Goal: Task Accomplishment & Management: Complete application form

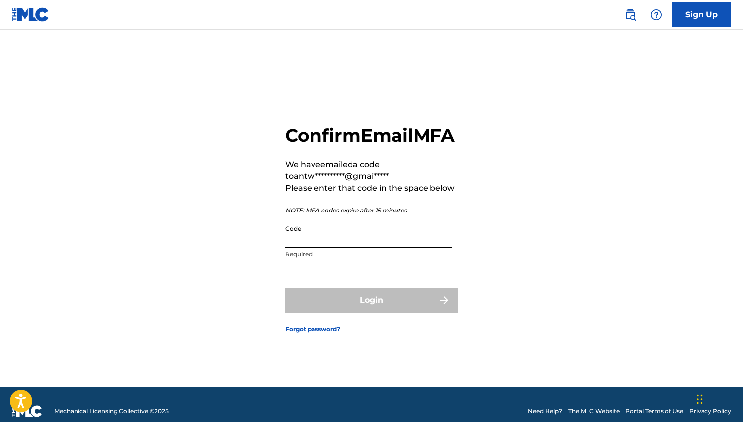
click at [325, 248] on input "Code" at bounding box center [368, 234] width 167 height 28
click at [272, 278] on div "**********" at bounding box center [371, 220] width 691 height 333
click at [314, 246] on input "Code" at bounding box center [368, 234] width 167 height 28
type input "777842"
click at [371, 311] on button "Login" at bounding box center [371, 300] width 173 height 25
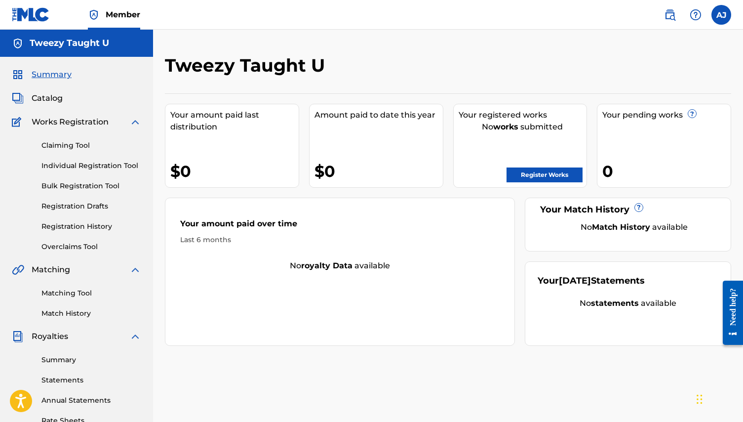
click at [540, 174] on link "Register Works" at bounding box center [544, 174] width 76 height 15
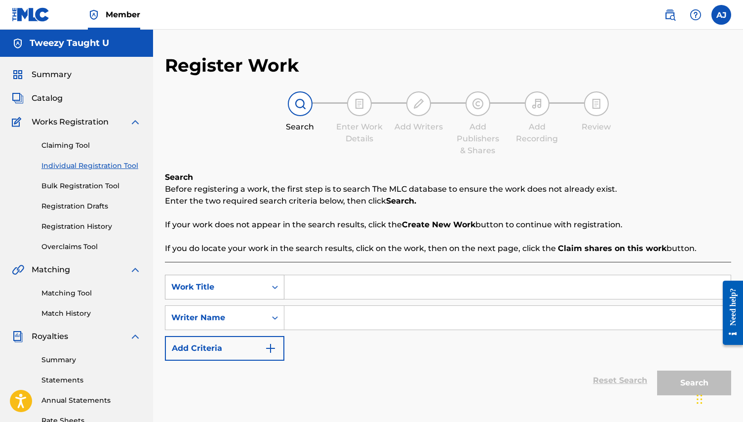
click at [255, 286] on div "Work Title" at bounding box center [224, 286] width 119 height 25
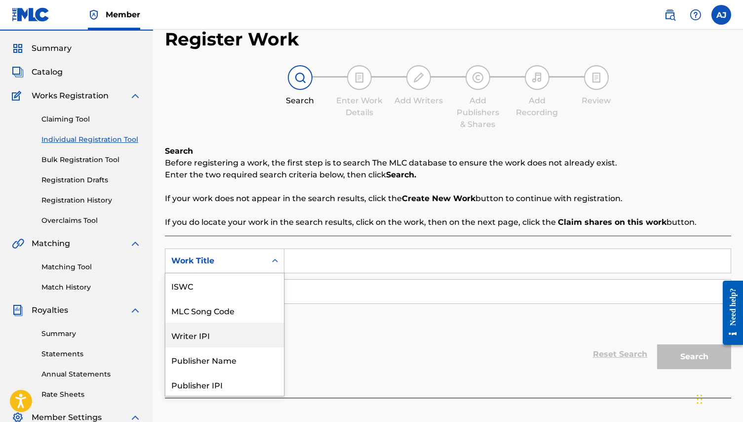
click at [209, 336] on div "Writer IPI" at bounding box center [224, 334] width 118 height 25
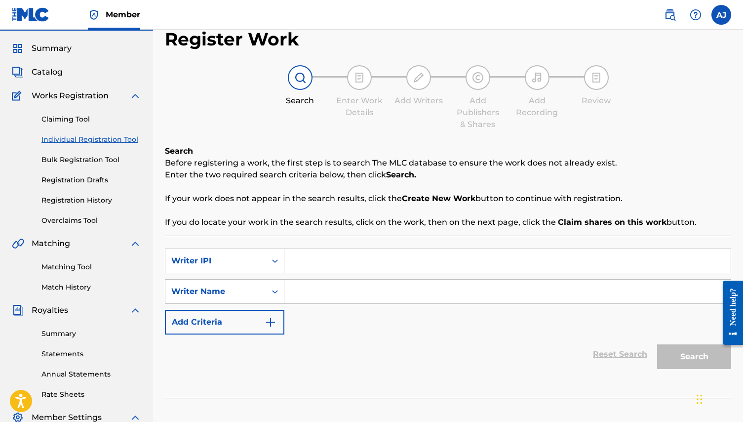
click at [302, 263] on input "Search Form" at bounding box center [507, 261] width 446 height 24
type input "01296333924"
click at [304, 296] on input "Search Form" at bounding box center [507, 291] width 446 height 24
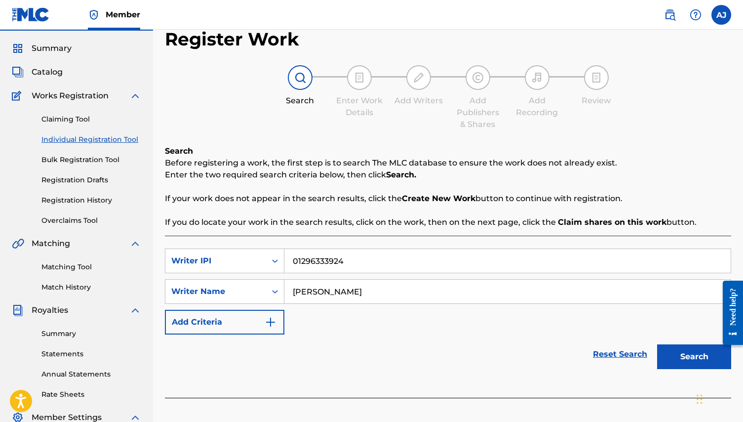
type input "[PERSON_NAME]"
click at [696, 367] on button "Search" at bounding box center [694, 356] width 74 height 25
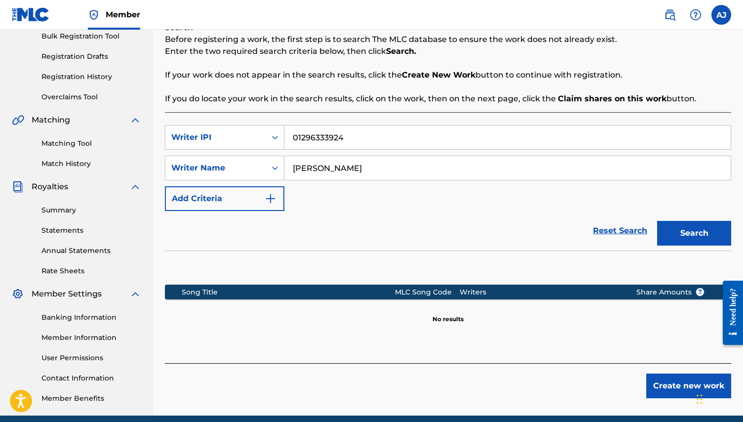
scroll to position [171, 0]
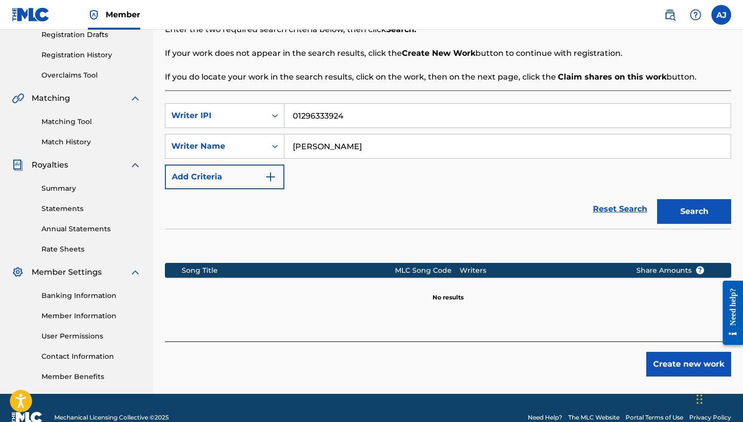
click at [697, 212] on button "Search" at bounding box center [694, 211] width 74 height 25
click at [664, 354] on button "Create new work" at bounding box center [688, 363] width 85 height 25
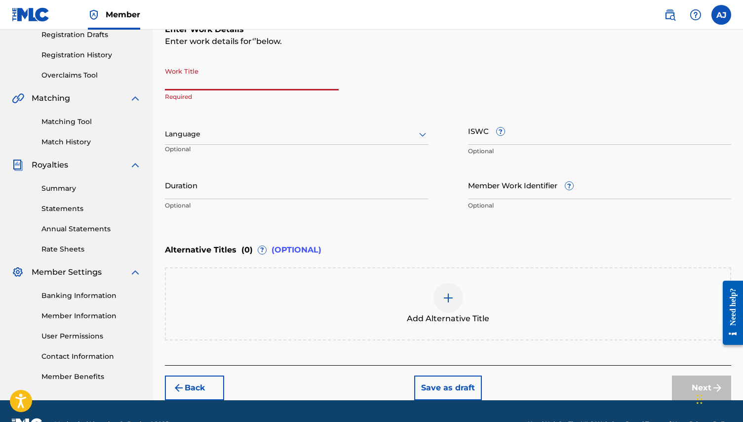
click at [251, 71] on input "Work Title" at bounding box center [252, 76] width 174 height 28
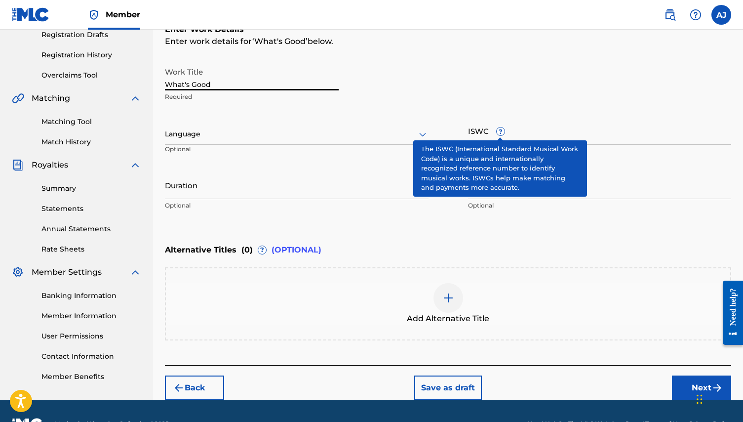
type input "What's Good"
click at [503, 131] on span "?" at bounding box center [501, 131] width 8 height 8
click at [503, 131] on input "ISWC ?" at bounding box center [600, 131] width 264 height 28
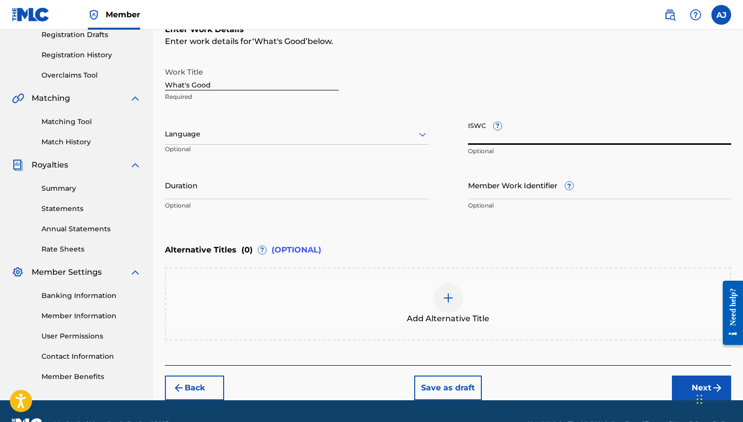
click at [502, 130] on input "ISWC ?" at bounding box center [600, 131] width 264 height 28
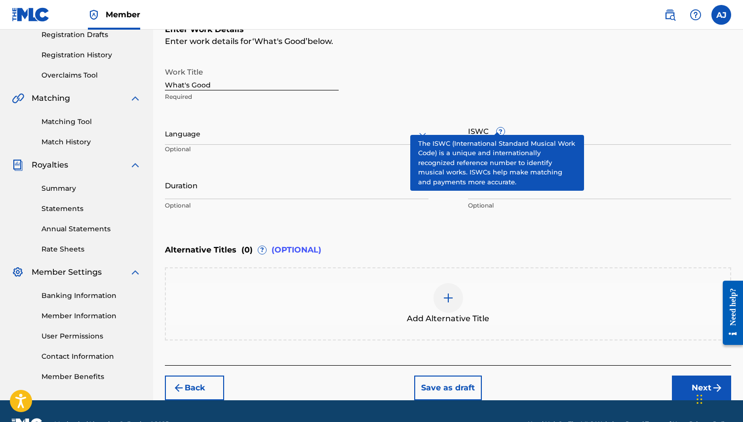
click at [498, 127] on span "?" at bounding box center [501, 131] width 8 height 8
click at [498, 126] on input "ISWC ?" at bounding box center [600, 131] width 264 height 28
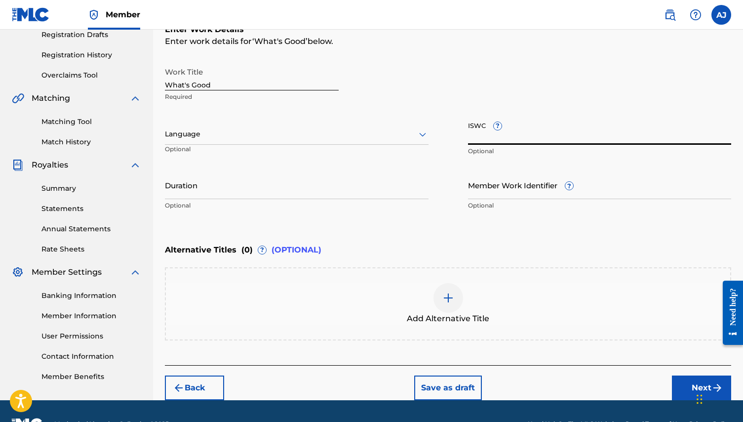
click at [289, 126] on div "Language" at bounding box center [297, 134] width 264 height 21
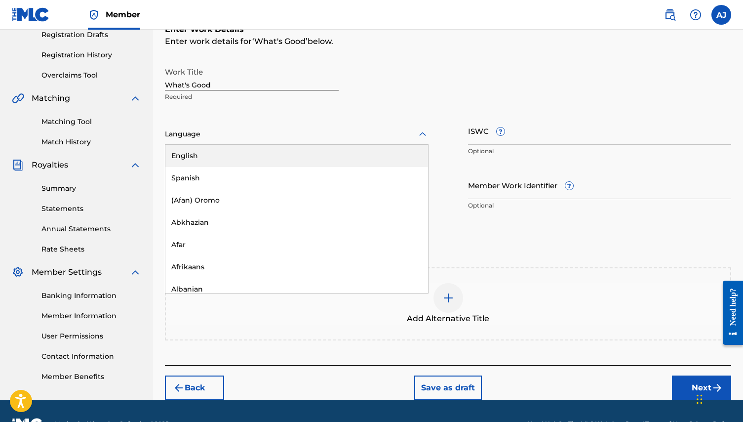
click at [243, 158] on div "English" at bounding box center [296, 156] width 263 height 22
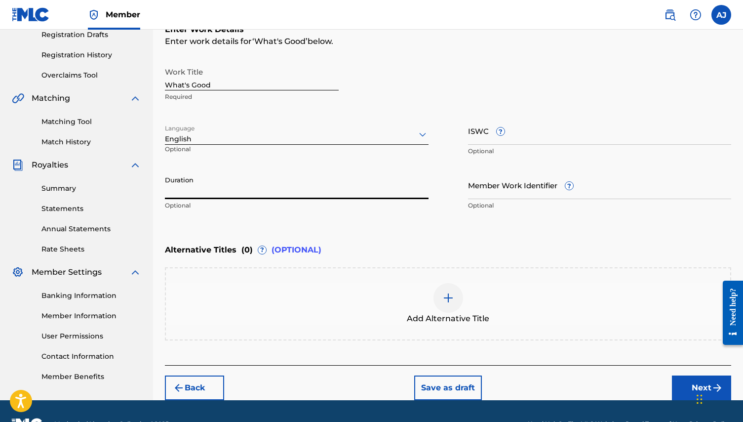
click at [225, 179] on input "Duration" at bounding box center [297, 185] width 264 height 28
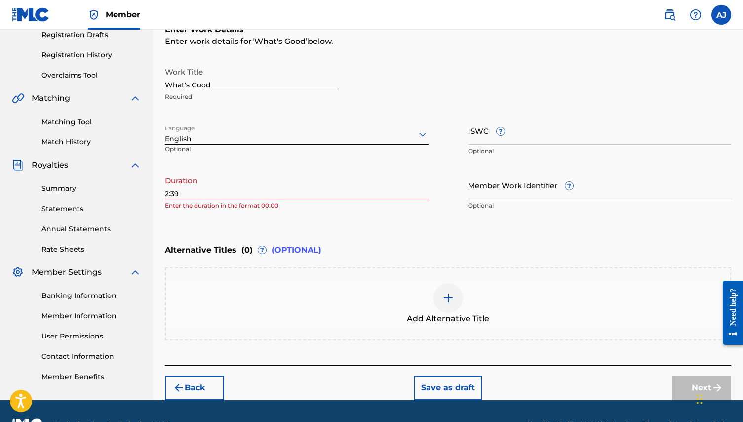
click at [308, 208] on p "Enter the duration in the format 00:00" at bounding box center [297, 205] width 264 height 9
click at [161, 194] on div "Register Work Search Enter Work Details Add Writers Add Publishers & Shares Add…" at bounding box center [448, 141] width 590 height 517
click at [163, 193] on div "Register Work Search Enter Work Details Add Writers Add Publishers & Shares Add…" at bounding box center [448, 141] width 590 height 517
click at [166, 194] on input "2:39" at bounding box center [297, 185] width 264 height 28
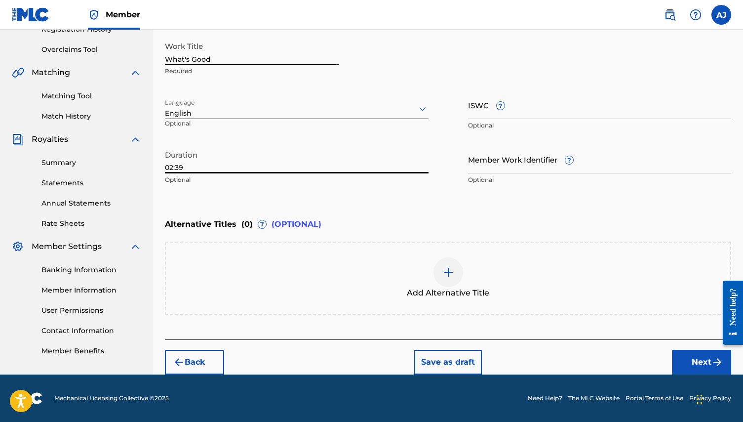
scroll to position [197, 0]
type input "02:39"
click at [688, 356] on button "Next" at bounding box center [701, 362] width 59 height 25
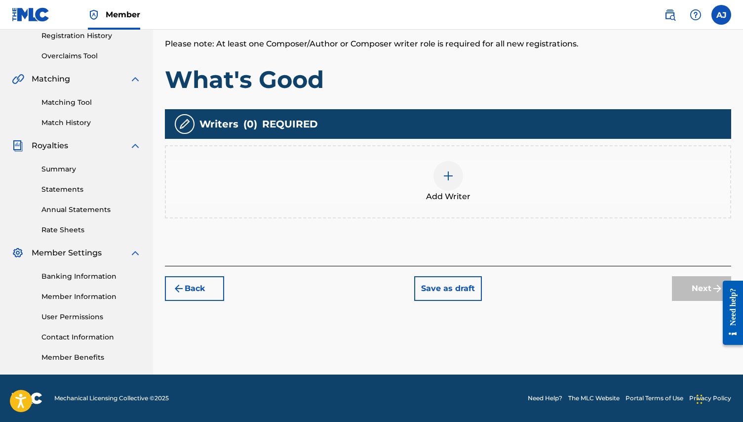
scroll to position [191, 0]
click at [183, 121] on img at bounding box center [185, 124] width 12 height 12
click at [453, 179] on img at bounding box center [448, 176] width 12 height 12
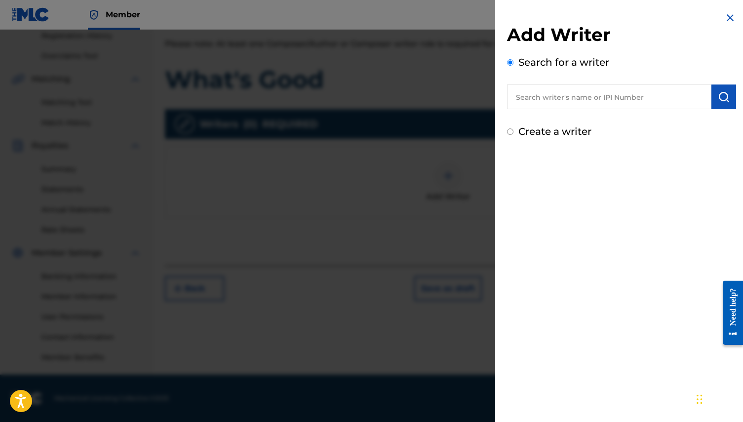
click at [524, 96] on input "text" at bounding box center [609, 96] width 204 height 25
type input "01296333925"
click at [725, 97] on img "submit" at bounding box center [724, 97] width 12 height 12
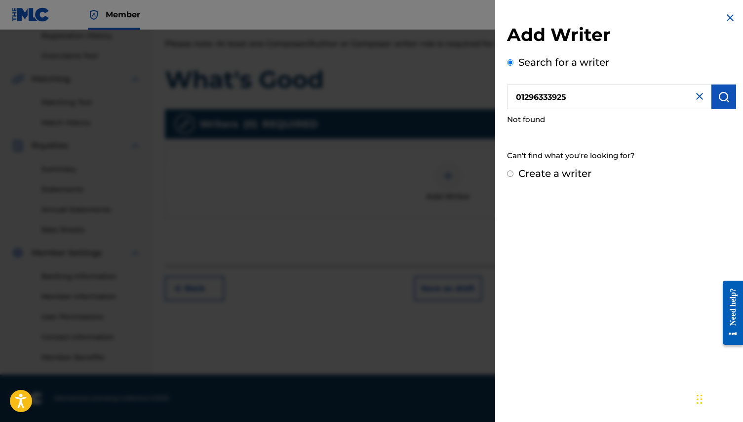
click at [518, 176] on label "Create a writer" at bounding box center [554, 173] width 73 height 12
radio input "true"
click at [513, 176] on input "Create a writer" at bounding box center [510, 173] width 6 height 6
radio input "false"
radio input "true"
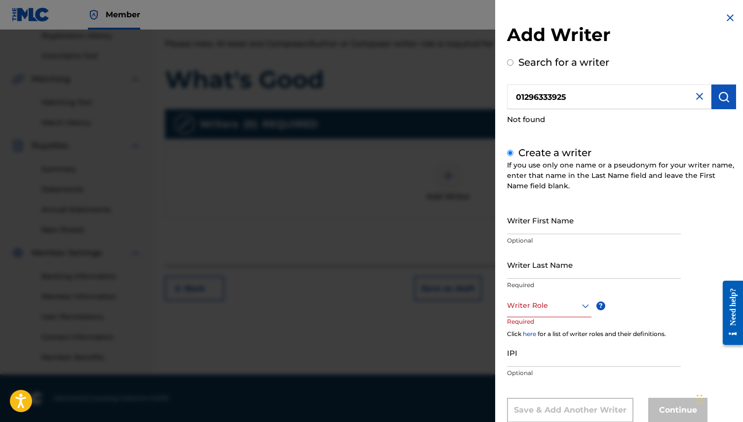
click at [562, 212] on input "Writer First Name" at bounding box center [594, 220] width 174 height 28
type input "[PERSON_NAME]"
click at [545, 260] on input "Writer Last Name" at bounding box center [594, 264] width 174 height 28
type input "[PERSON_NAME]"
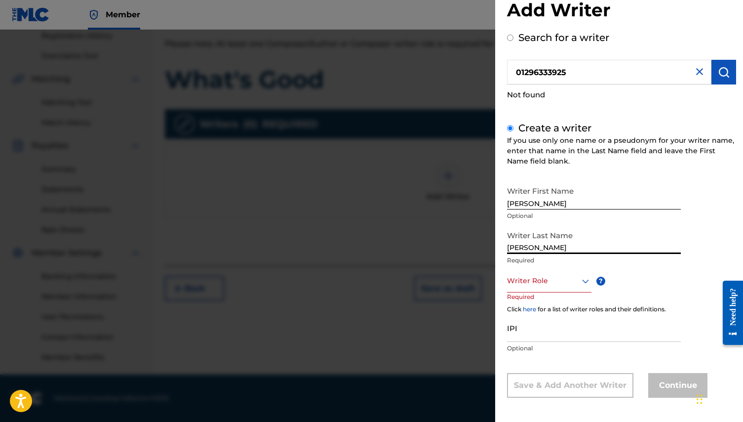
click at [563, 292] on div "Writer Role" at bounding box center [549, 281] width 84 height 22
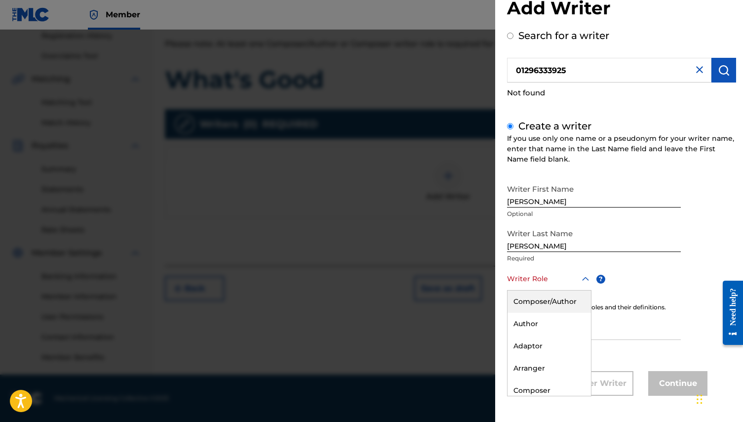
scroll to position [1, 0]
click at [554, 301] on div "Composer/Author" at bounding box center [548, 300] width 83 height 22
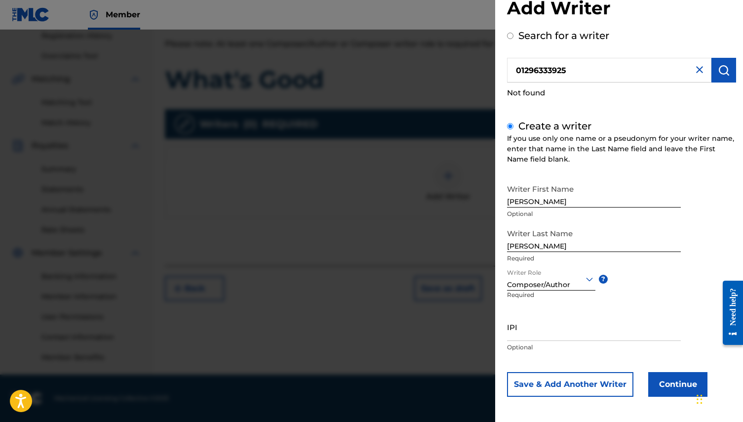
click at [561, 319] on input "IPI" at bounding box center [594, 326] width 174 height 28
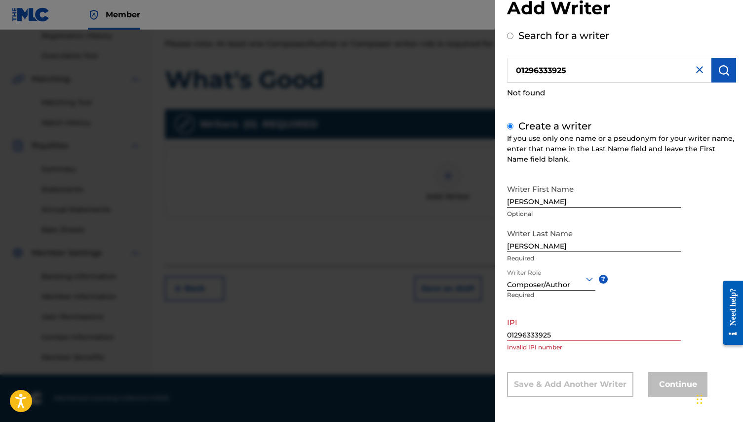
click at [605, 343] on p "Invalid IPI number" at bounding box center [594, 347] width 174 height 9
click at [580, 336] on input "01296333925" at bounding box center [594, 326] width 174 height 28
type input "0"
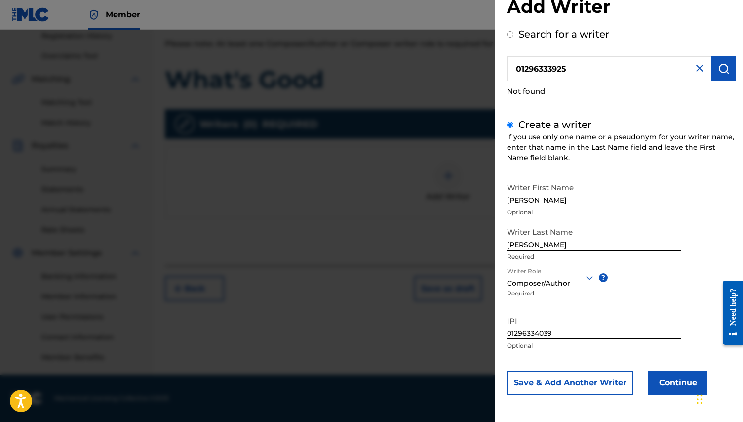
scroll to position [28, 0]
type input "01296334039"
click at [675, 380] on button "Continue" at bounding box center [677, 383] width 59 height 25
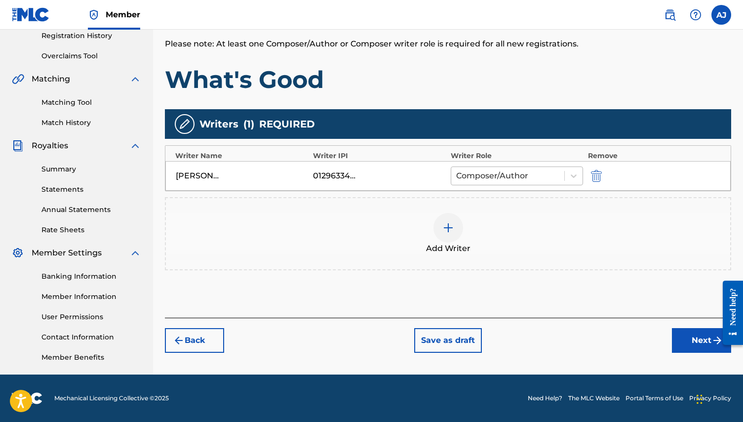
click at [519, 180] on div at bounding box center [507, 176] width 103 height 14
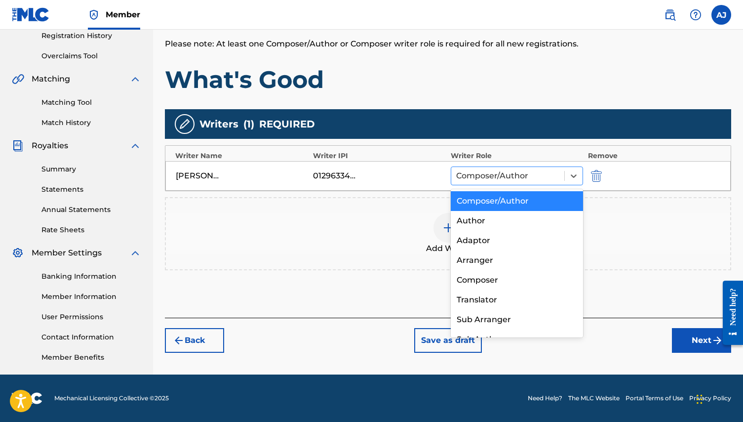
click at [519, 178] on div at bounding box center [507, 176] width 103 height 14
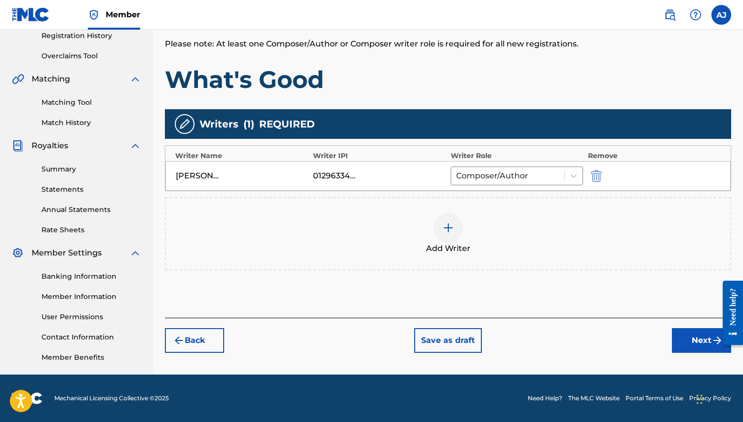
click at [692, 338] on button "Next" at bounding box center [701, 340] width 59 height 25
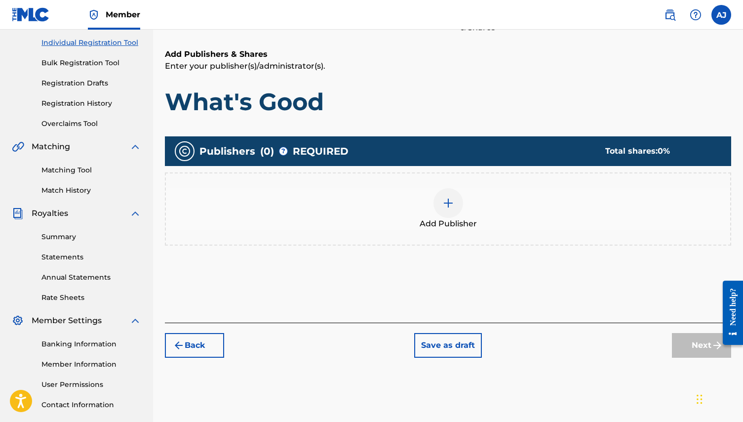
scroll to position [124, 0]
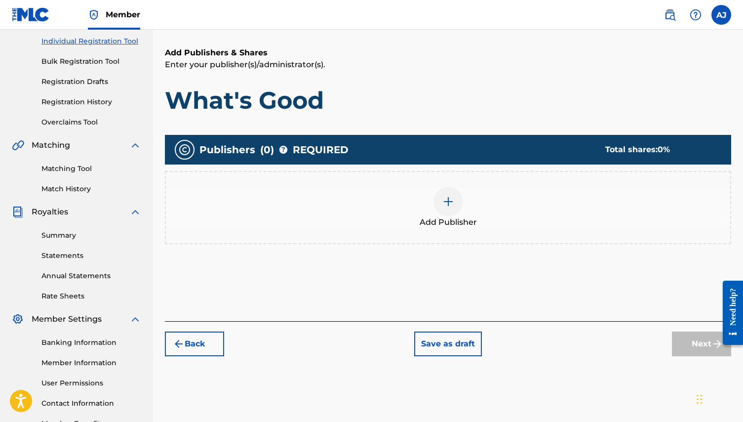
click at [200, 337] on button "Back" at bounding box center [194, 343] width 59 height 25
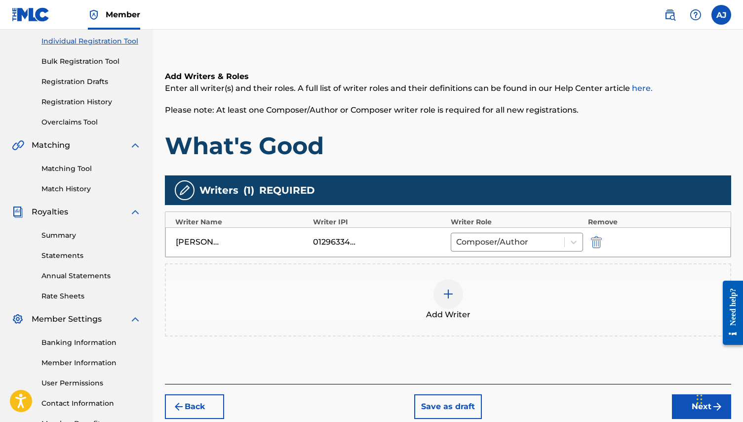
click at [690, 408] on button "Next" at bounding box center [701, 406] width 59 height 25
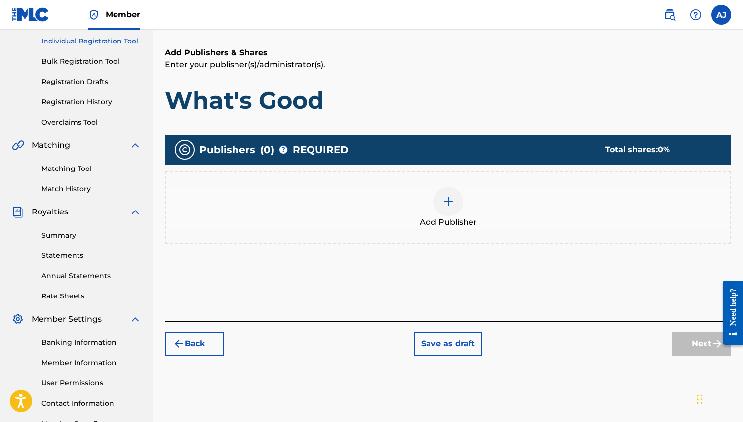
scroll to position [44, 0]
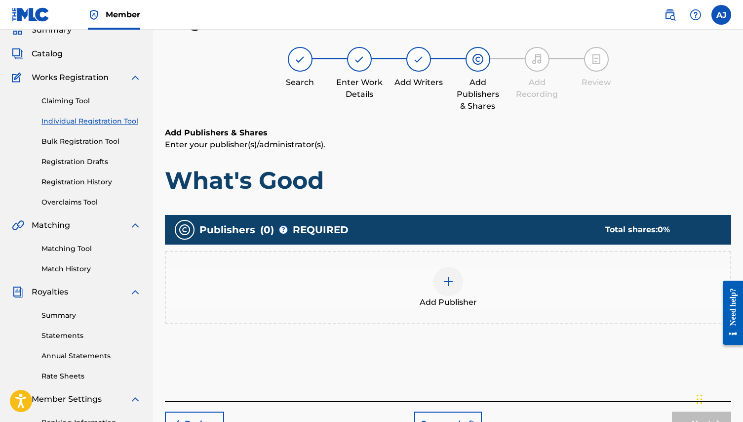
click at [450, 280] on img at bounding box center [448, 281] width 12 height 12
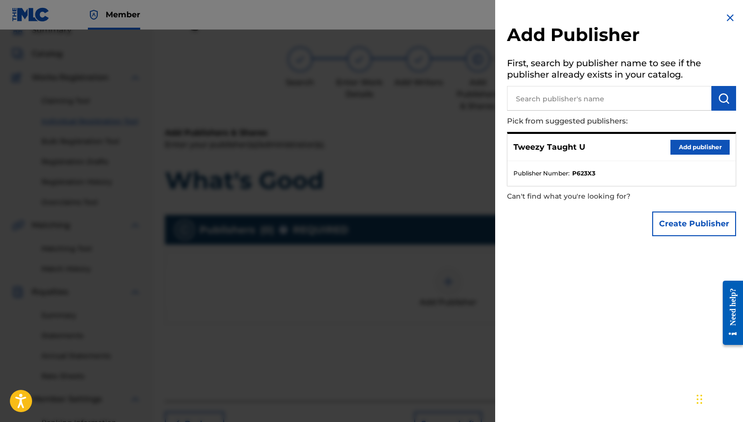
click at [549, 145] on p "Tweezy Taught U" at bounding box center [549, 147] width 72 height 12
click at [696, 144] on button "Add publisher" at bounding box center [699, 147] width 59 height 15
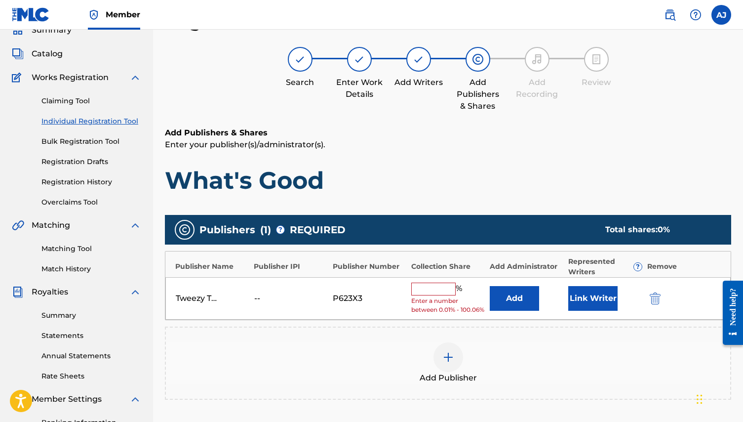
click at [426, 291] on input "text" at bounding box center [433, 288] width 44 height 13
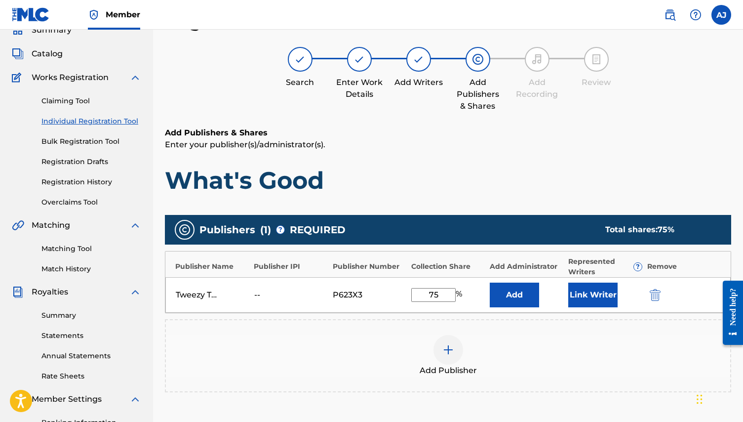
type input "75"
click at [516, 293] on button "Add" at bounding box center [514, 294] width 49 height 25
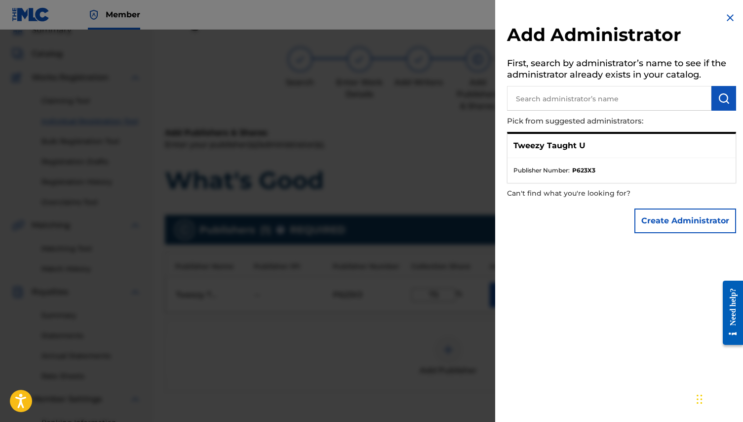
click at [724, 14] on img at bounding box center [730, 18] width 12 height 12
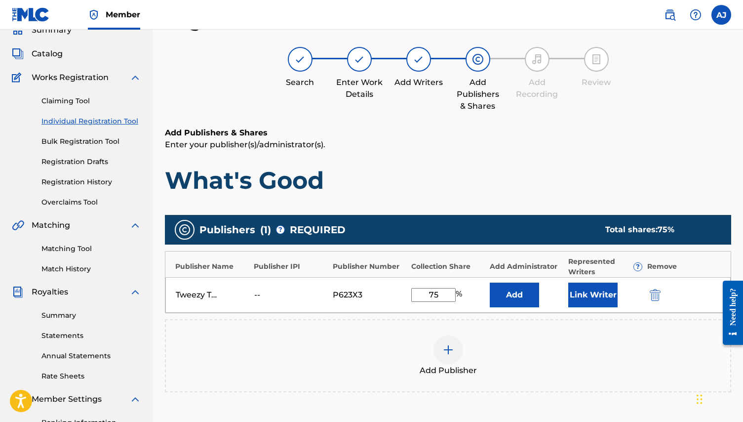
click at [589, 289] on button "Link Writer" at bounding box center [592, 294] width 49 height 25
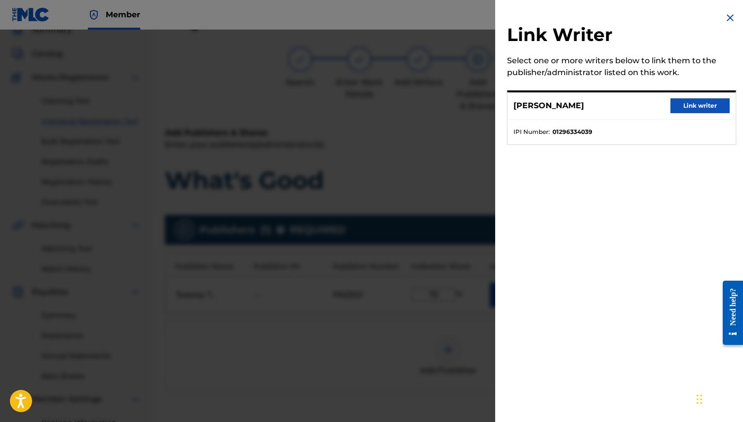
click at [692, 105] on button "Link writer" at bounding box center [699, 105] width 59 height 15
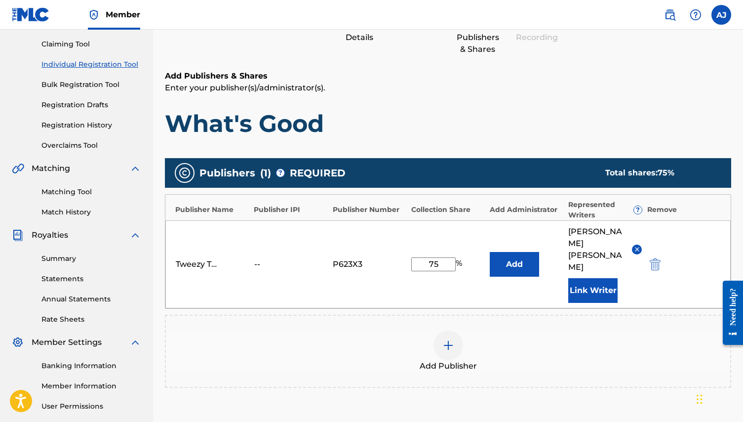
scroll to position [109, 0]
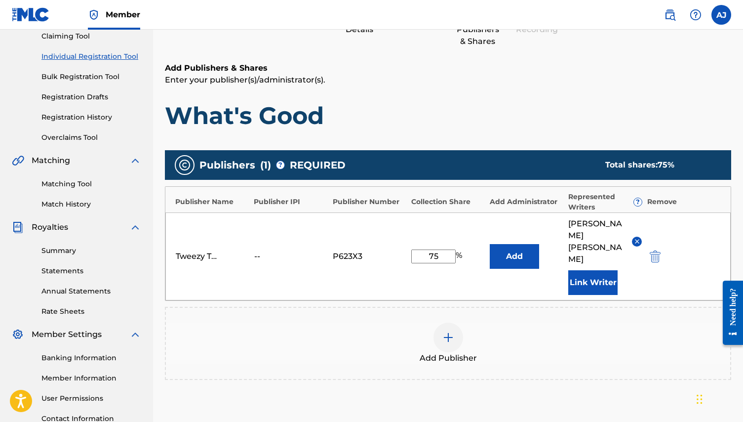
click at [451, 331] on img at bounding box center [448, 337] width 12 height 12
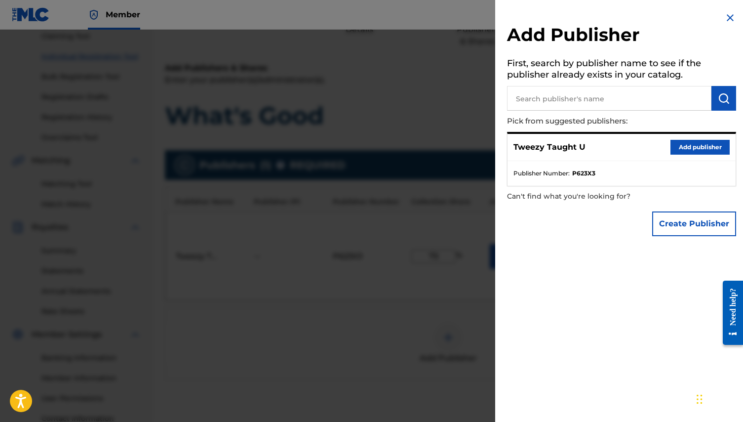
click at [540, 98] on input "text" at bounding box center [609, 98] width 204 height 25
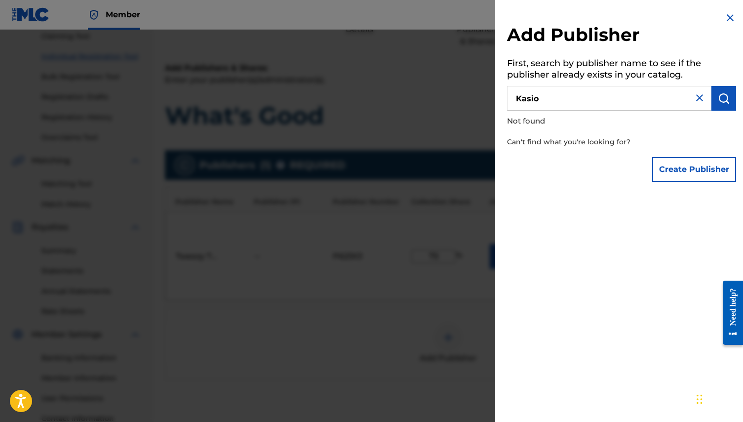
drag, startPoint x: 540, startPoint y: 98, endPoint x: 552, endPoint y: 99, distance: 11.9
click at [552, 99] on input "Kasio" at bounding box center [609, 98] width 204 height 25
type input "[PERSON_NAME]"
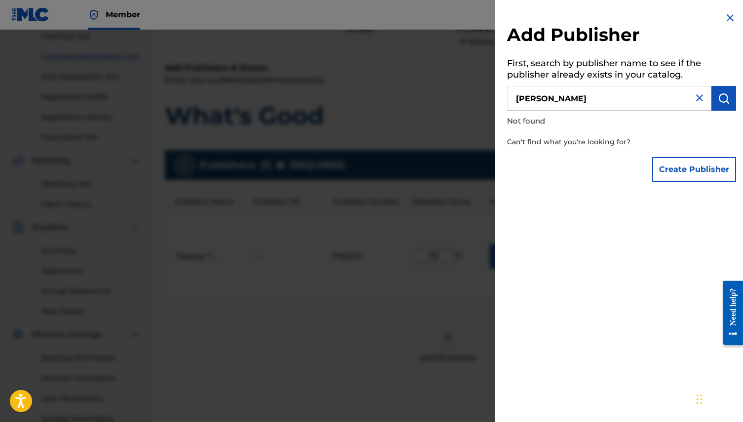
click at [725, 16] on img at bounding box center [730, 18] width 12 height 12
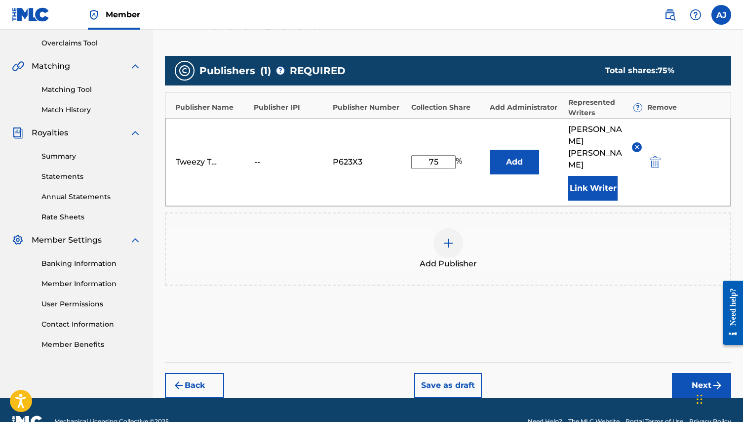
scroll to position [203, 0]
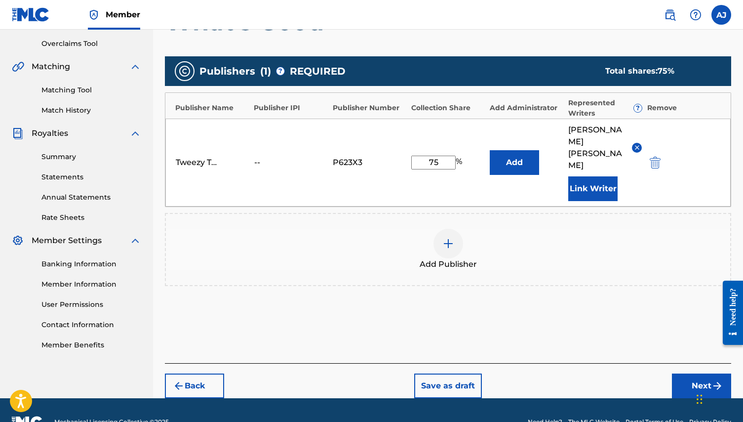
click at [697, 373] on button "Next" at bounding box center [701, 385] width 59 height 25
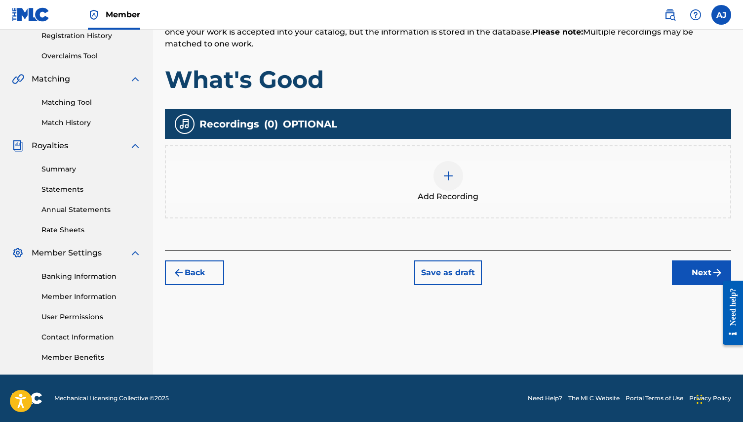
click at [446, 176] on img at bounding box center [448, 176] width 12 height 12
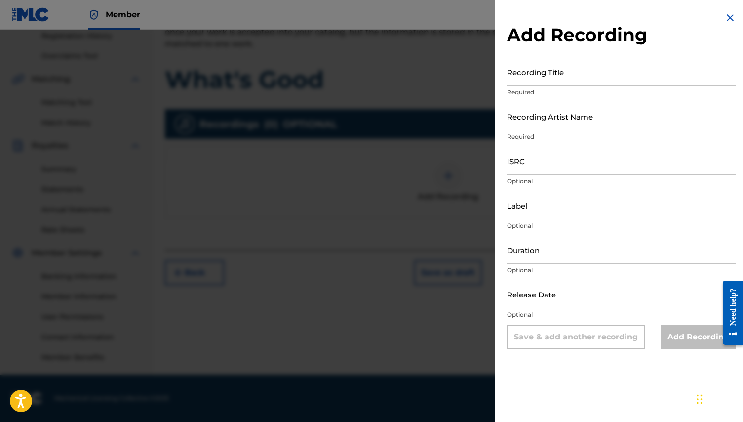
click at [552, 120] on input "Recording Artist Name" at bounding box center [621, 116] width 229 height 28
type input "Tweezy"
click at [549, 73] on input "Recording Title" at bounding box center [621, 72] width 229 height 28
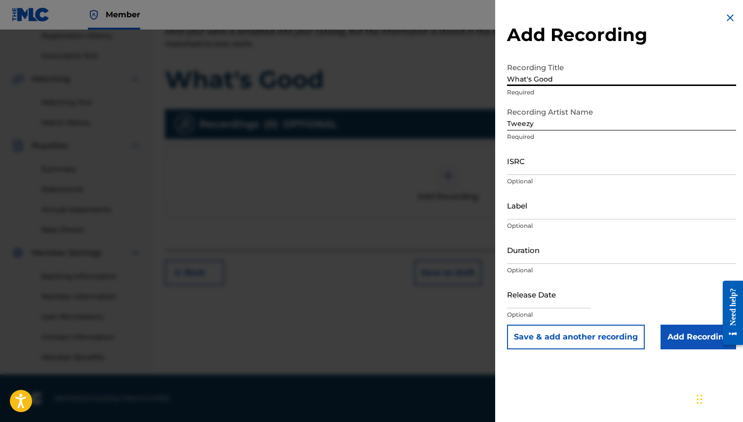
type input "What's Good"
click at [547, 171] on input "ISRC" at bounding box center [621, 161] width 229 height 28
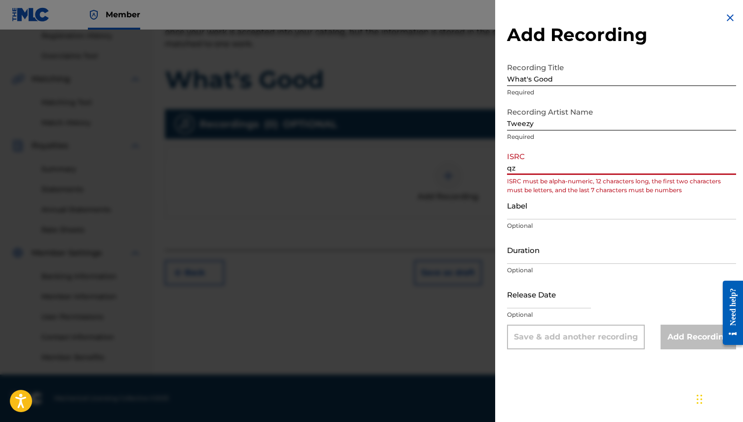
type input "q"
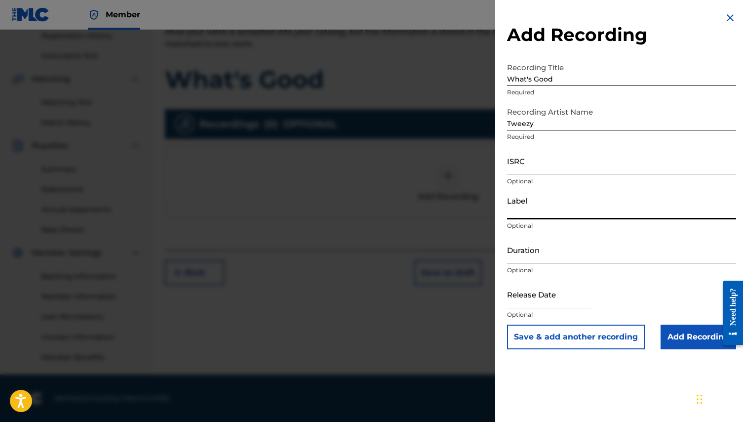
type input "q"
click at [549, 165] on input "ISRC" at bounding box center [621, 161] width 229 height 28
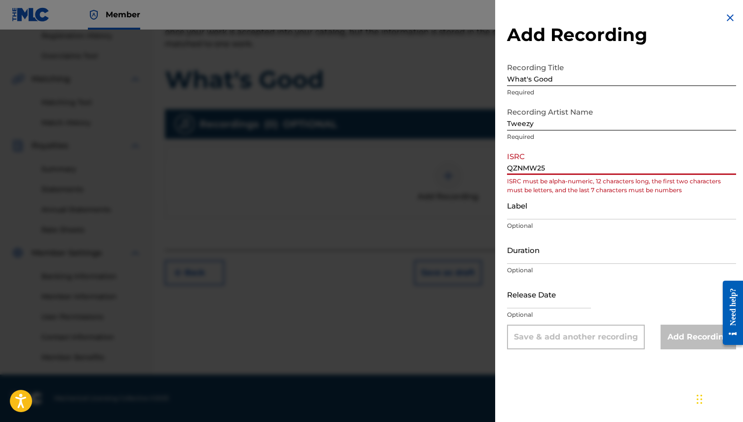
scroll to position [189, 0]
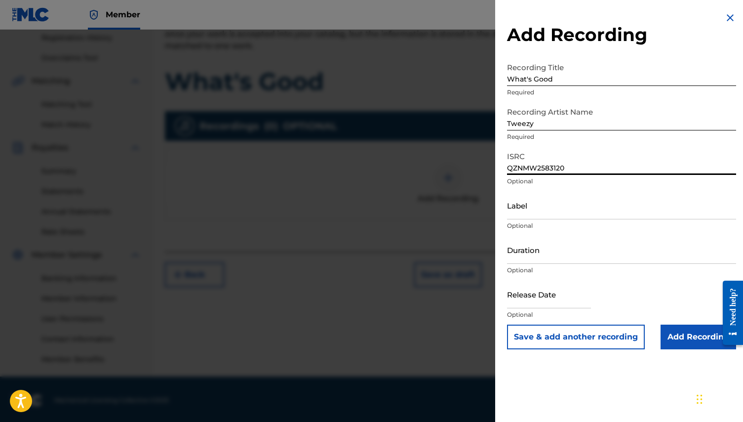
type input "QZNMW2583120"
click at [585, 200] on input "Label" at bounding box center [621, 205] width 229 height 28
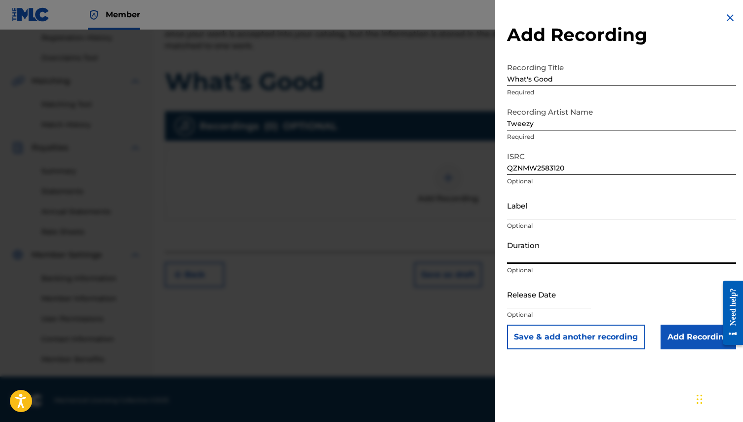
click at [531, 257] on input "Duration" at bounding box center [621, 249] width 229 height 28
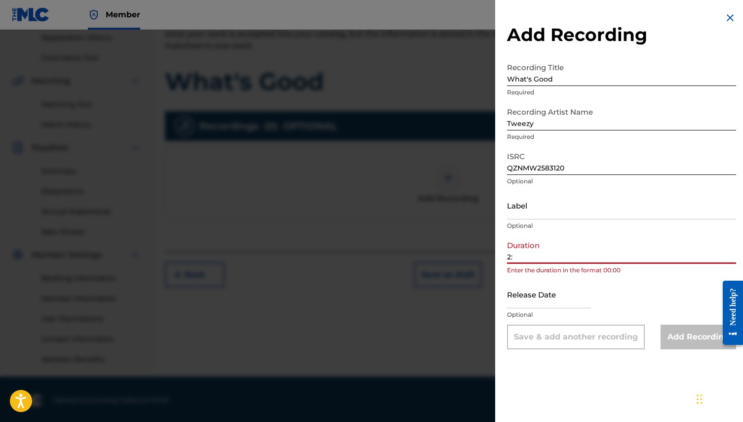
type input "2"
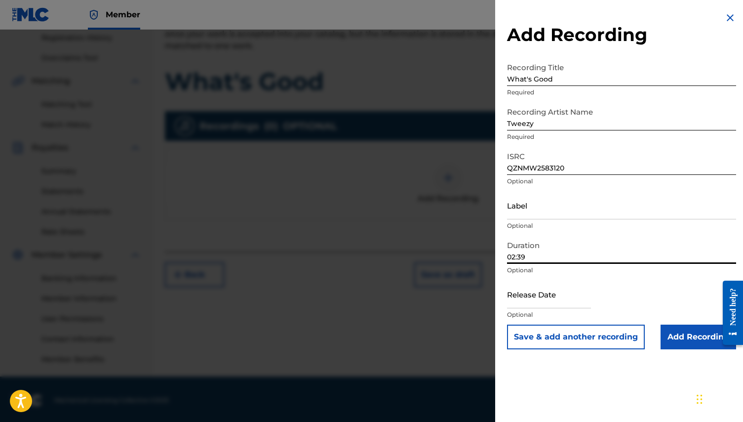
type input "02:39"
click at [535, 293] on input "text" at bounding box center [549, 294] width 84 height 28
select select "8"
select select "2025"
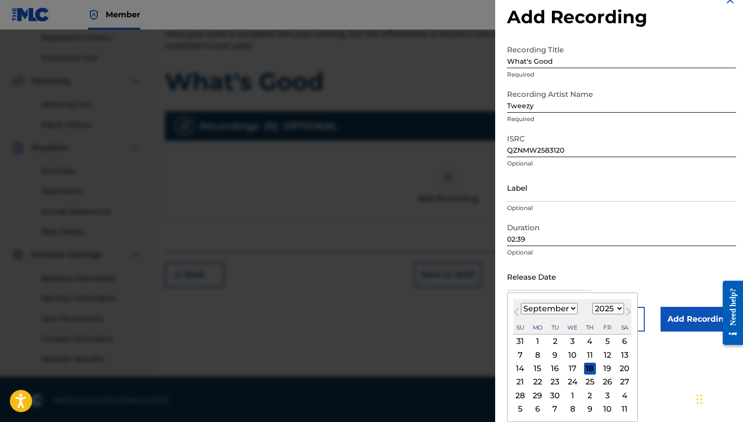
scroll to position [21, 0]
click at [613, 355] on div "12" at bounding box center [607, 355] width 12 height 12
type input "[DATE]"
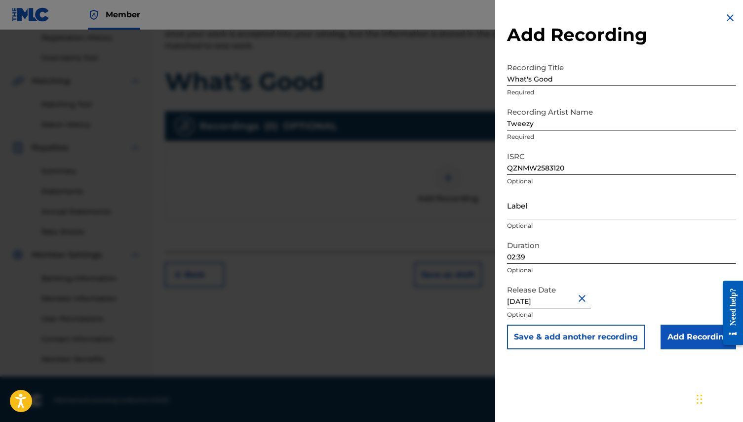
click at [683, 337] on input "Add Recording" at bounding box center [699, 336] width 76 height 25
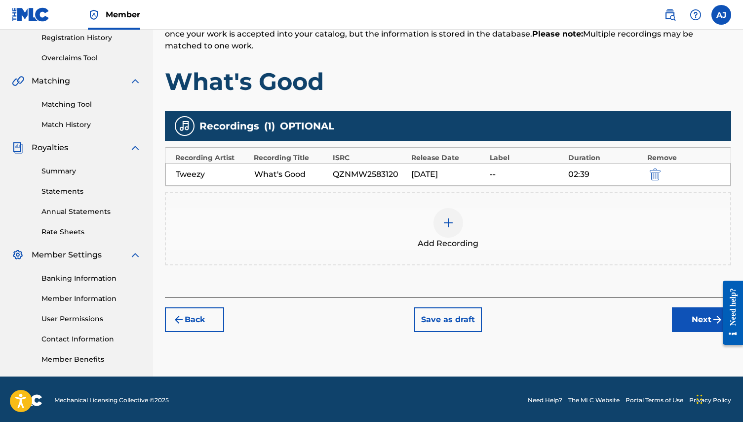
click at [687, 310] on button "Next" at bounding box center [701, 319] width 59 height 25
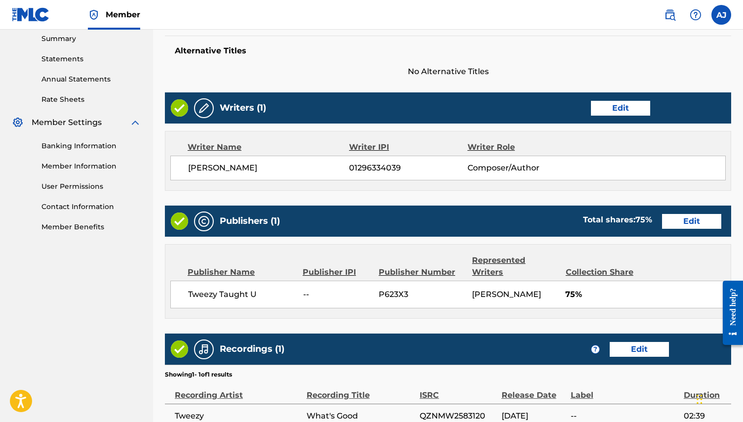
scroll to position [315, 0]
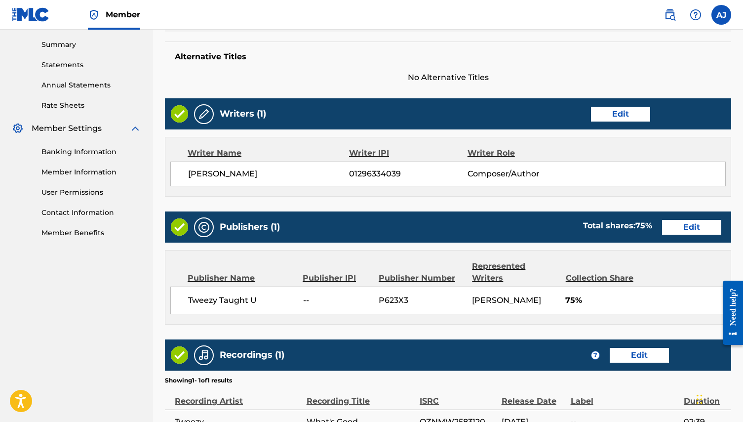
click at [687, 229] on button "Edit" at bounding box center [691, 227] width 59 height 15
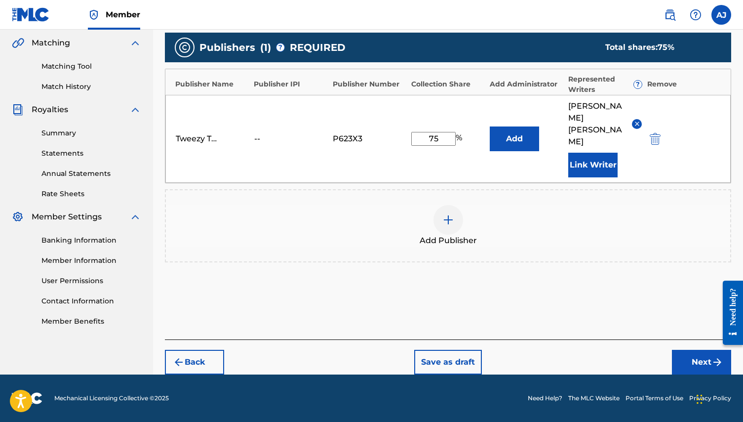
scroll to position [203, 0]
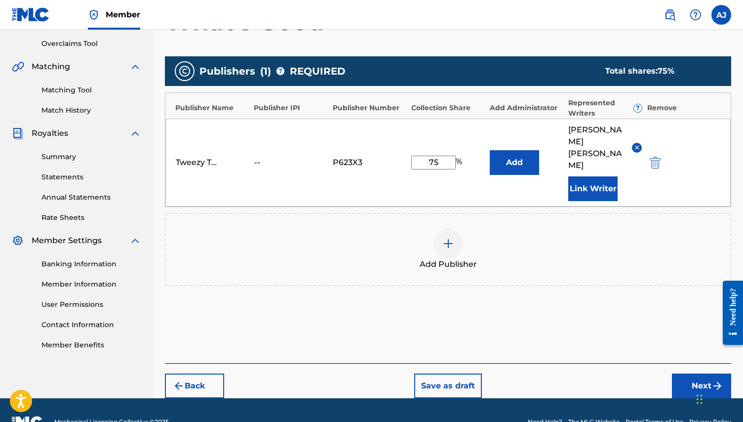
click at [448, 237] on img at bounding box center [448, 243] width 12 height 12
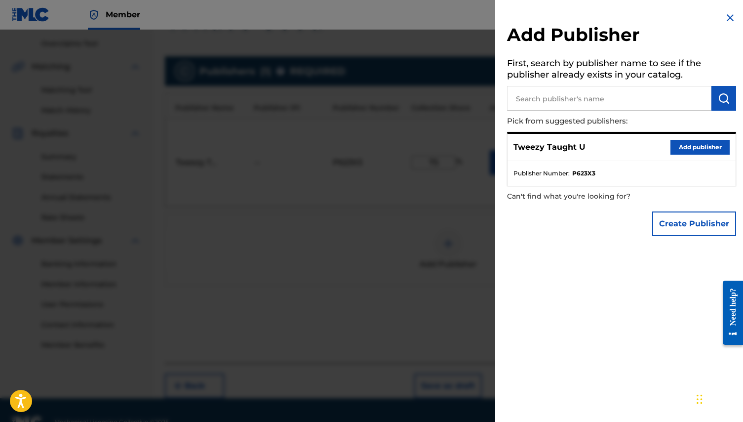
click at [536, 98] on input "text" at bounding box center [609, 98] width 204 height 25
click at [687, 229] on button "Create Publisher" at bounding box center [694, 223] width 84 height 25
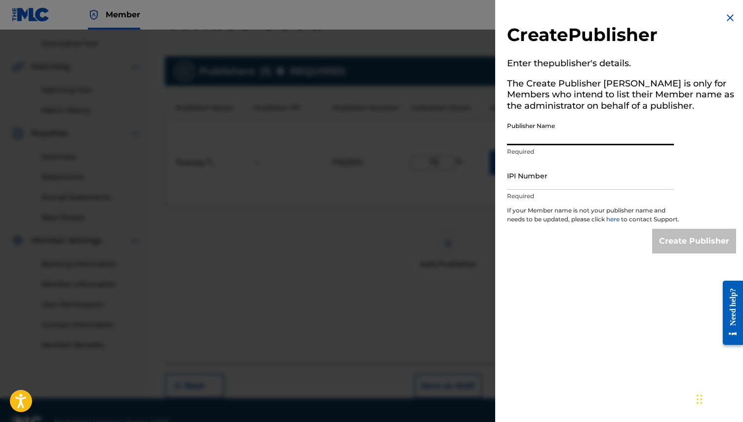
click at [541, 134] on input "Publisher Name" at bounding box center [590, 131] width 167 height 28
type input "[PERSON_NAME] PUBLISHING"
click at [529, 174] on input "IPI Number" at bounding box center [590, 175] width 167 height 28
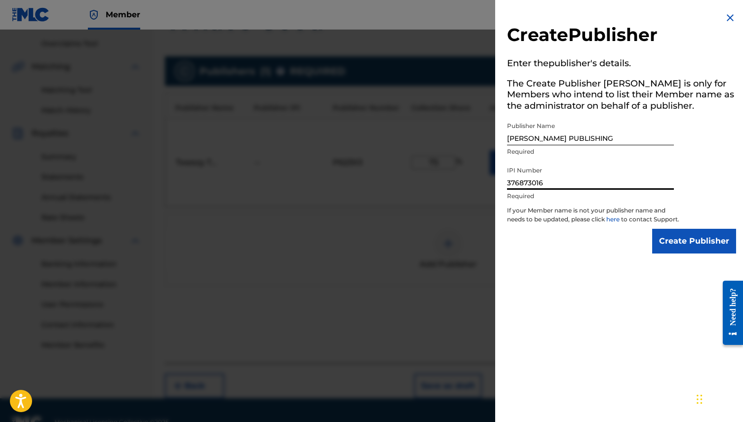
type input "376873016"
click at [694, 241] on input "Create Publisher" at bounding box center [694, 241] width 84 height 25
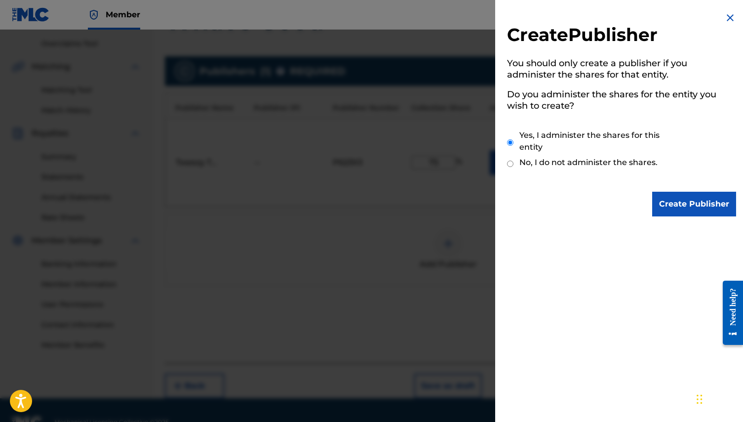
click at [697, 201] on input "Create Publisher" at bounding box center [694, 204] width 84 height 25
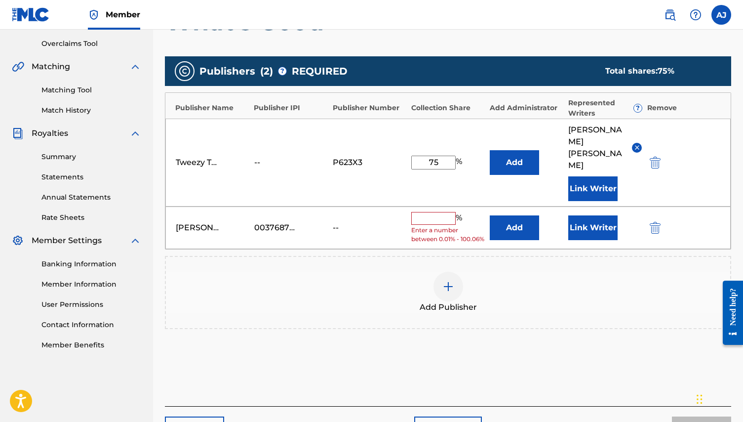
click at [428, 206] on div "[PERSON_NAME] PUBLISHING 00376873016 -- % Enter a number between 0.01% - 100.06…" at bounding box center [447, 227] width 565 height 43
click at [428, 212] on input "text" at bounding box center [433, 218] width 44 height 13
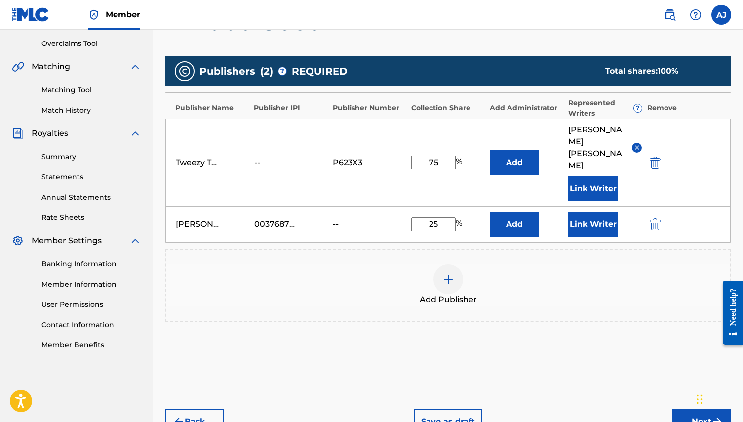
type input "25"
click at [350, 264] on div "Add Publisher" at bounding box center [448, 284] width 564 height 41
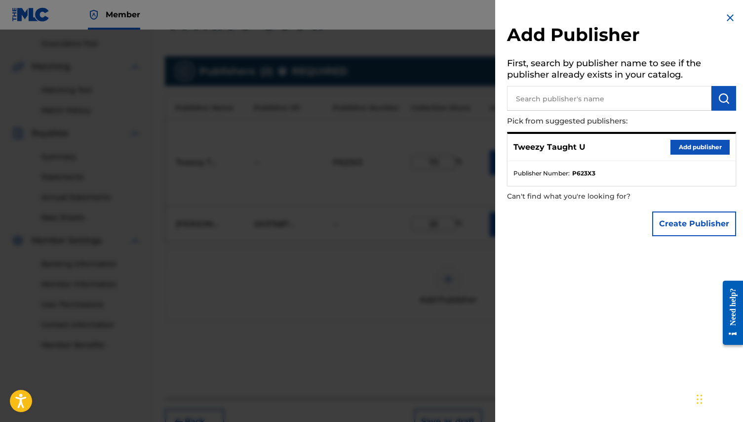
click at [725, 17] on img at bounding box center [730, 18] width 12 height 12
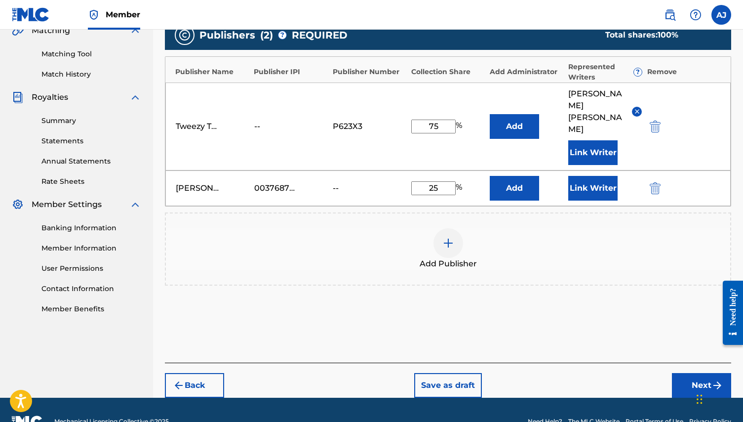
scroll to position [238, 0]
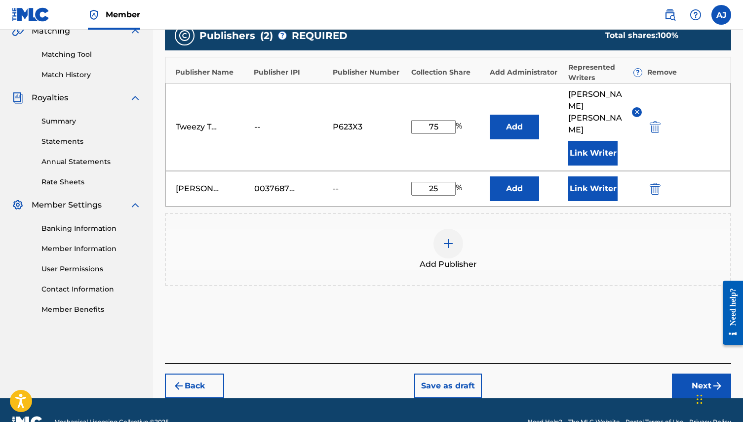
click at [711, 380] on img "submit" at bounding box center [717, 386] width 12 height 12
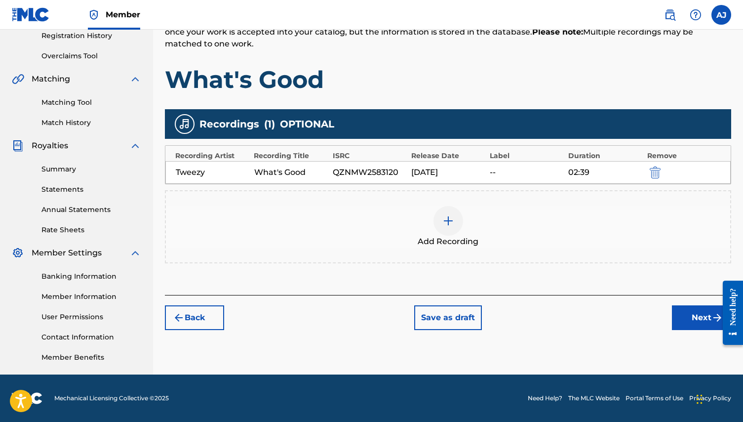
scroll to position [191, 0]
click at [198, 309] on button "Back" at bounding box center [194, 317] width 59 height 25
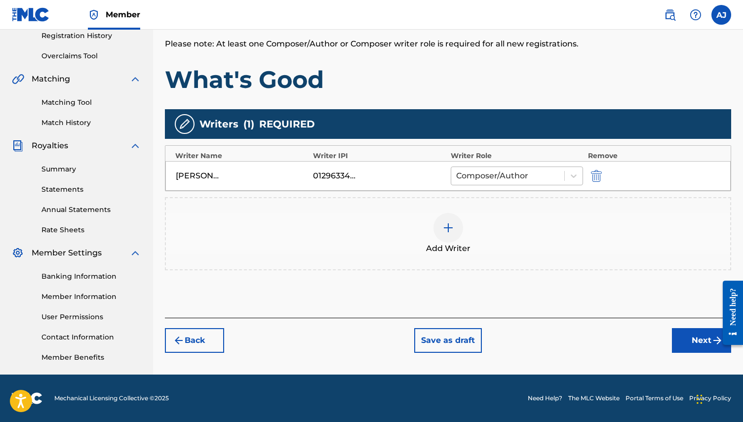
click at [542, 171] on div at bounding box center [507, 176] width 103 height 14
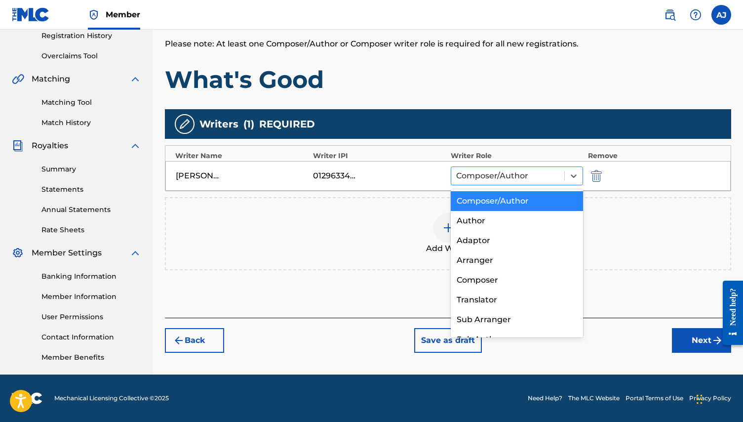
click at [542, 171] on div at bounding box center [507, 176] width 103 height 14
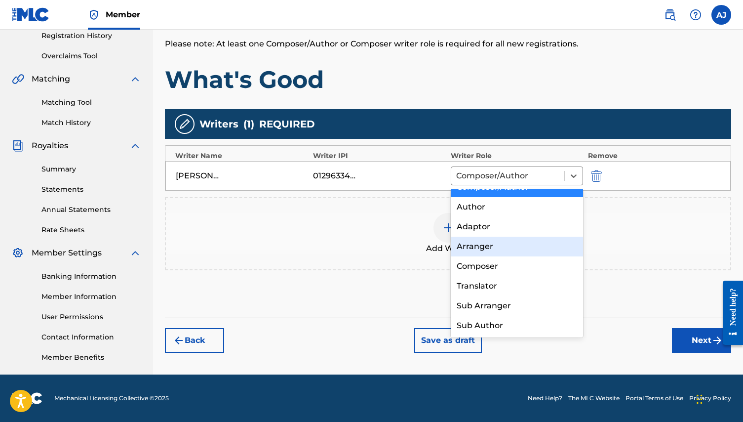
scroll to position [0, 0]
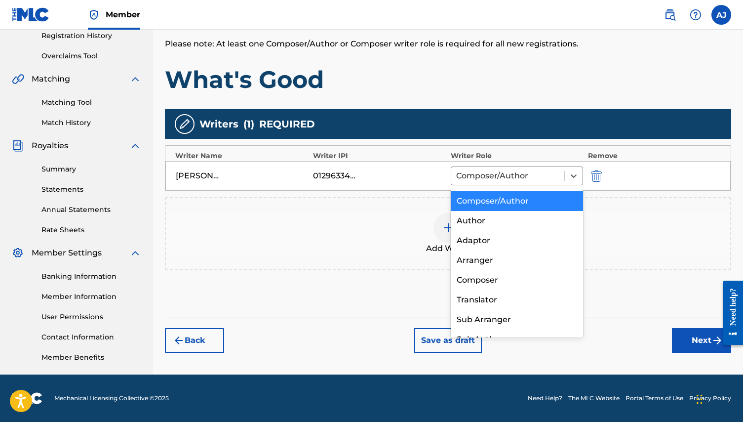
click at [515, 199] on div "Composer/Author" at bounding box center [517, 201] width 132 height 20
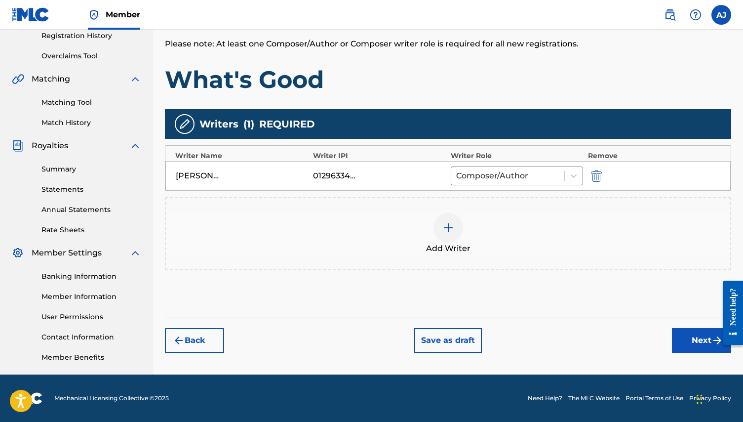
click at [687, 343] on button "Next" at bounding box center [701, 340] width 59 height 25
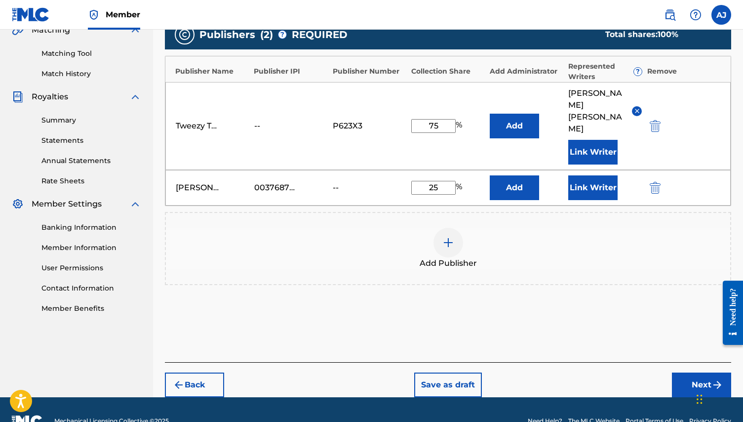
scroll to position [238, 0]
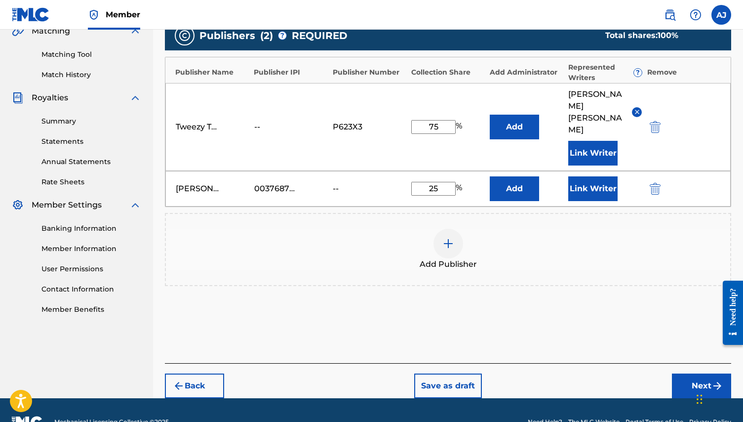
click at [256, 121] on div "--" at bounding box center [276, 127] width 44 height 12
click at [257, 121] on div "--" at bounding box center [276, 127] width 44 height 12
click at [260, 121] on div "--" at bounding box center [276, 127] width 44 height 12
click at [348, 121] on div "P623X3" at bounding box center [355, 127] width 44 height 12
click at [198, 121] on div "Tweezy Taught U" at bounding box center [198, 127] width 44 height 12
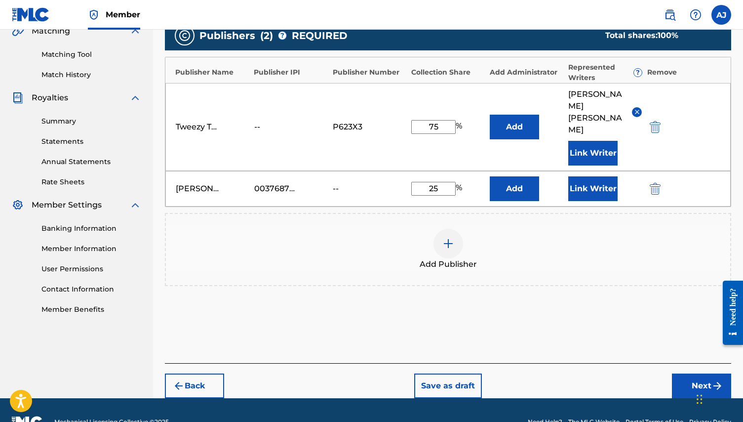
click at [255, 121] on div "--" at bounding box center [276, 127] width 44 height 12
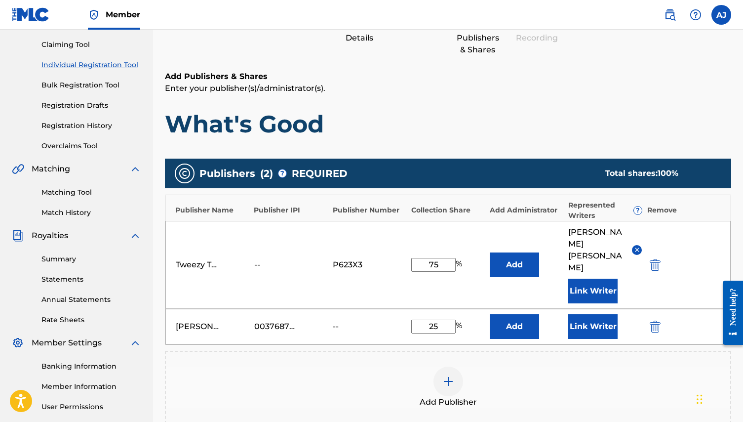
scroll to position [98, 0]
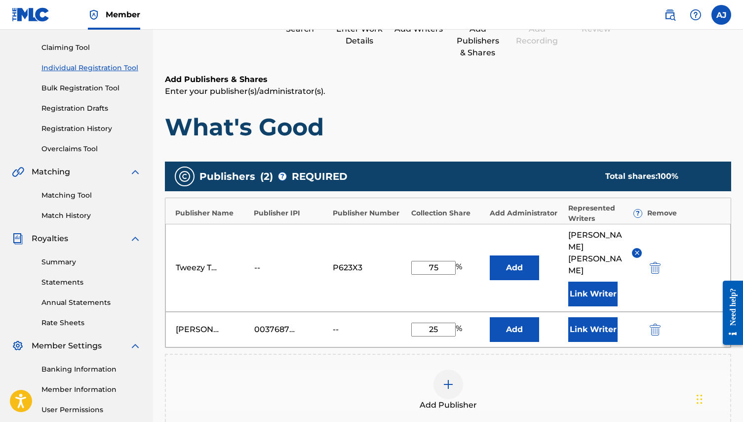
click at [637, 249] on img at bounding box center [636, 252] width 7 height 7
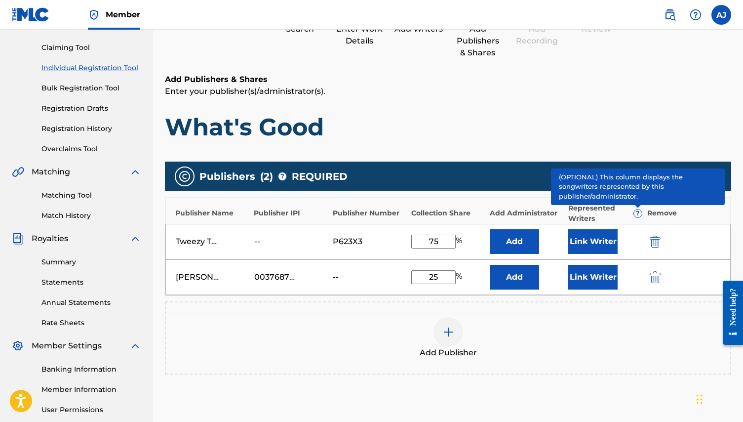
click at [639, 210] on span "?" at bounding box center [638, 213] width 8 height 8
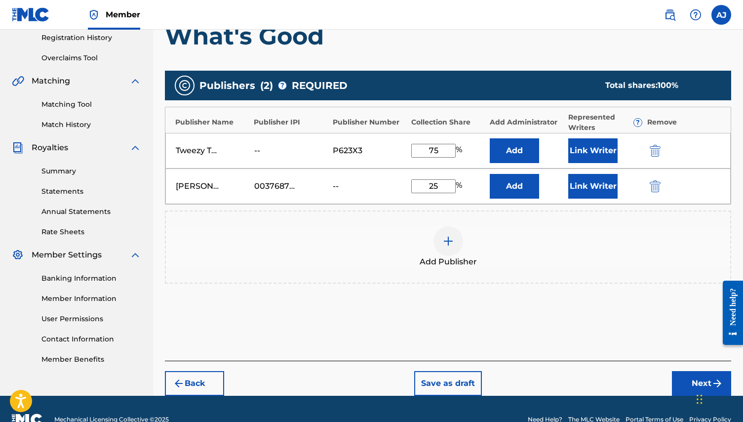
scroll to position [184, 0]
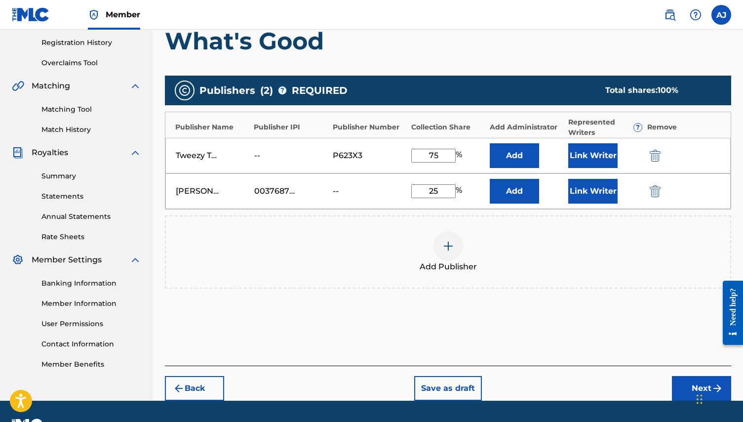
click at [508, 159] on button "Add" at bounding box center [514, 155] width 49 height 25
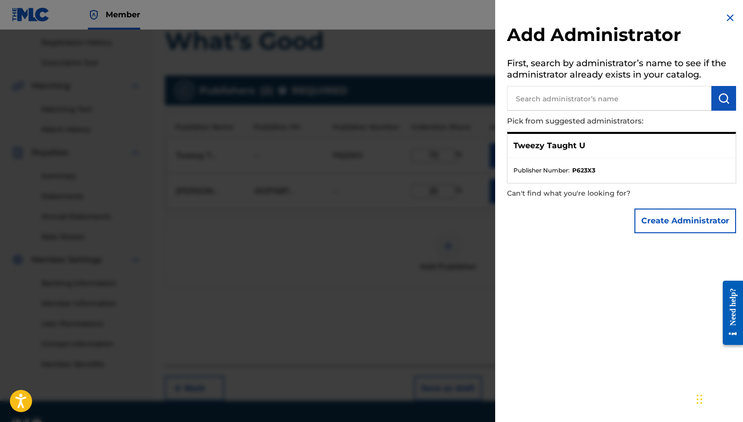
click at [724, 16] on img at bounding box center [730, 18] width 12 height 12
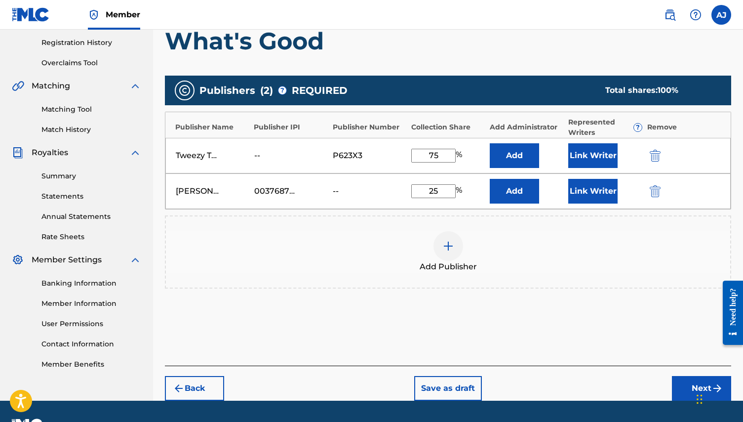
click at [660, 159] on img "submit" at bounding box center [655, 156] width 11 height 12
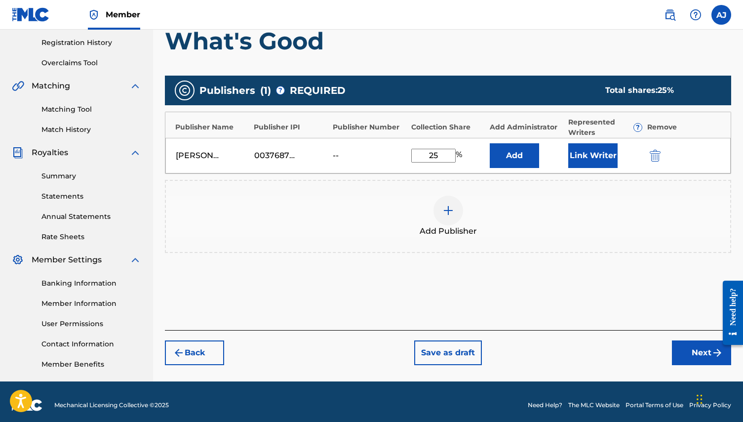
click at [447, 208] on img at bounding box center [448, 210] width 12 height 12
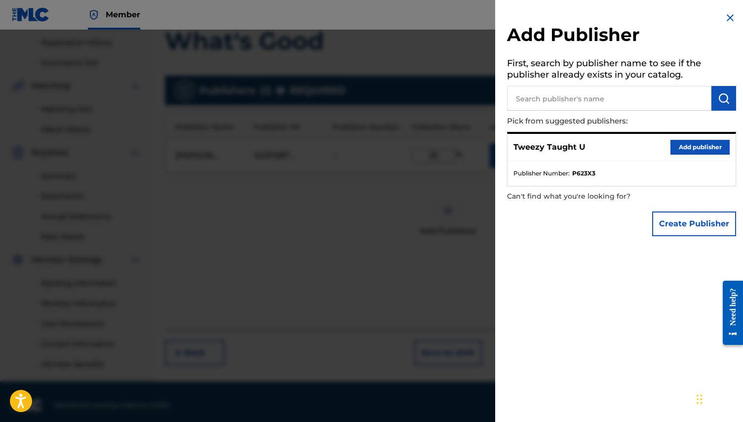
click at [533, 101] on input "text" at bounding box center [609, 98] width 204 height 25
click at [601, 146] on div "Tweezy Taught U Add publisher" at bounding box center [621, 147] width 228 height 27
click at [571, 107] on input "text" at bounding box center [609, 98] width 204 height 25
click at [547, 154] on div "Tweezy Taught U Add publisher" at bounding box center [621, 147] width 228 height 27
click at [585, 96] on input "text" at bounding box center [609, 98] width 204 height 25
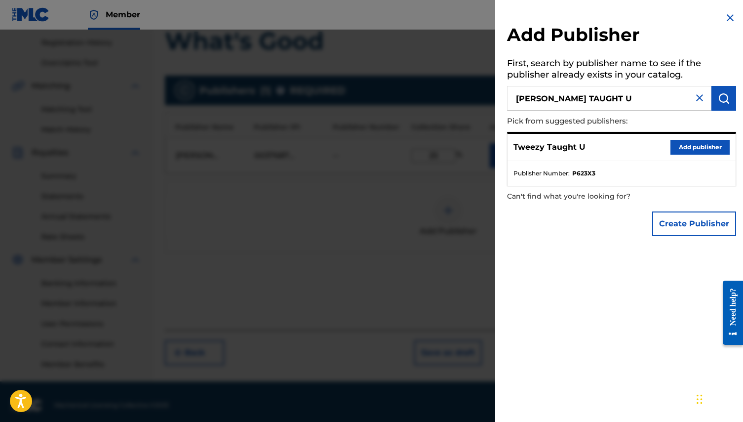
type input "[PERSON_NAME] TAUGHT U"
click at [696, 231] on button "Create Publisher" at bounding box center [694, 223] width 84 height 25
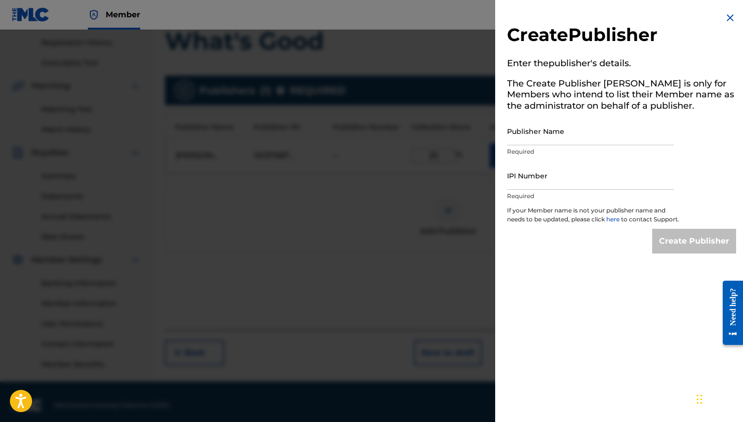
click at [539, 132] on input "Publisher Name" at bounding box center [590, 131] width 167 height 28
type input "[PERSON_NAME] TAUGHT U"
click at [528, 175] on input "IPI Number" at bounding box center [590, 175] width 167 height 28
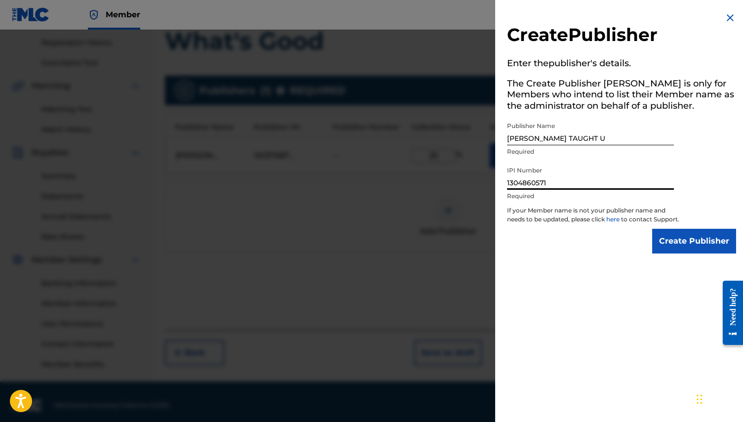
type input "1304860571"
click at [680, 252] on input "Create Publisher" at bounding box center [694, 241] width 84 height 25
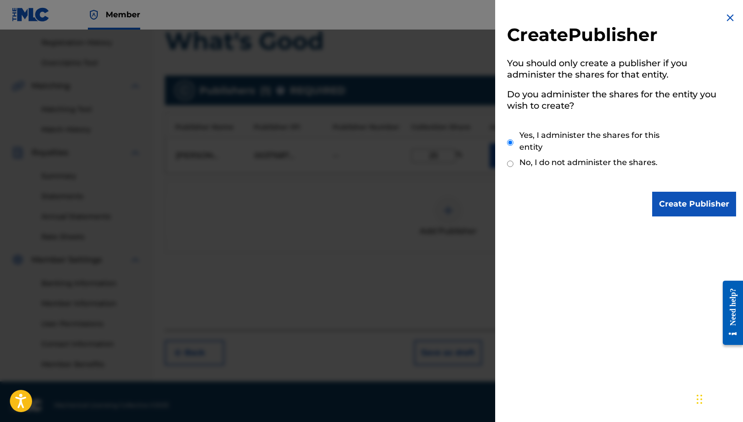
click at [544, 158] on label "No, I do not administer the shares." at bounding box center [588, 162] width 138 height 12
click at [513, 159] on input "No, I do not administer the shares." at bounding box center [510, 163] width 6 height 9
radio input "true"
click at [556, 138] on label "Yes, I administer the shares for this entity" at bounding box center [599, 141] width 160 height 24
click at [513, 138] on input "Yes, I administer the shares for this entity" at bounding box center [510, 142] width 6 height 21
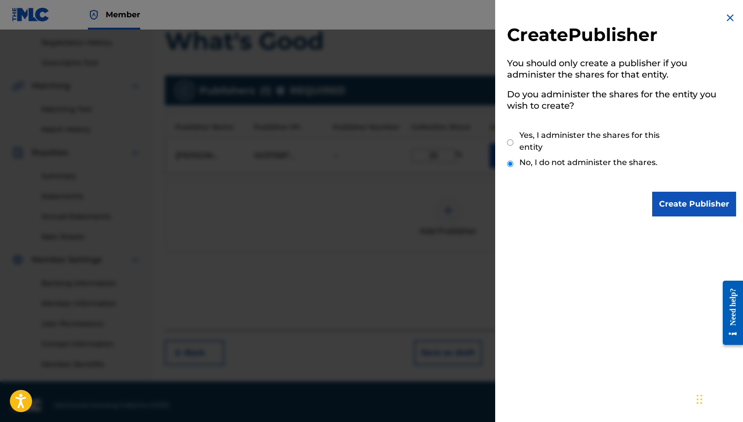
radio input "true"
click at [683, 198] on input "Create Publisher" at bounding box center [694, 204] width 84 height 25
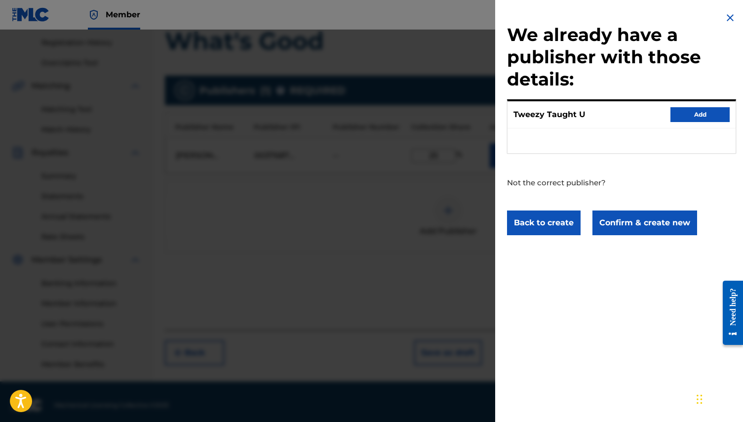
click at [683, 115] on button "Add" at bounding box center [699, 114] width 59 height 15
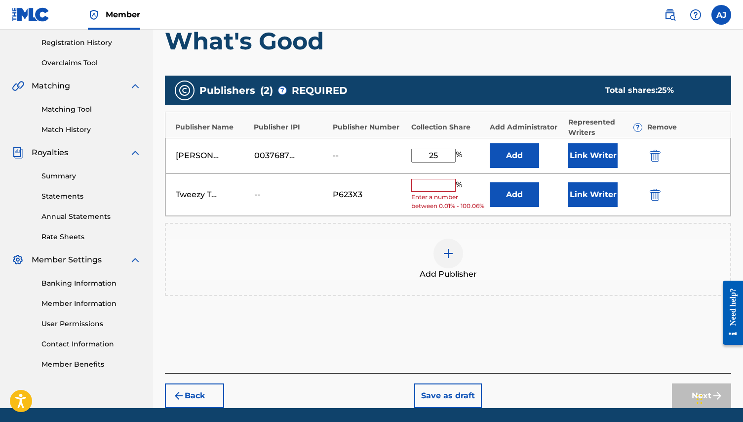
click at [426, 189] on input "text" at bounding box center [433, 185] width 44 height 13
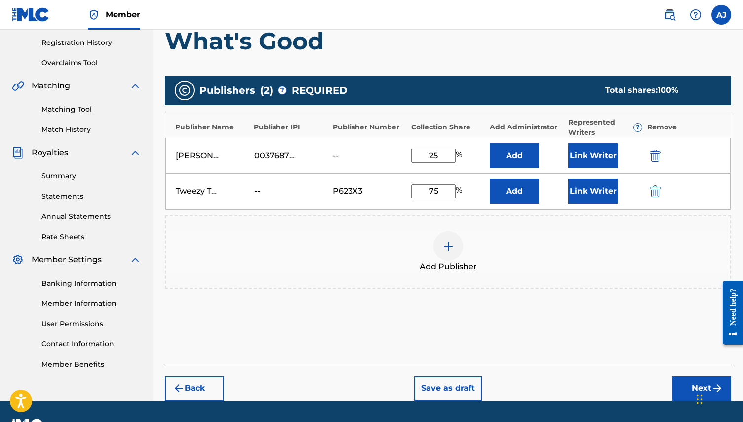
type input "75"
click at [544, 263] on div "Add Publisher" at bounding box center [448, 251] width 564 height 41
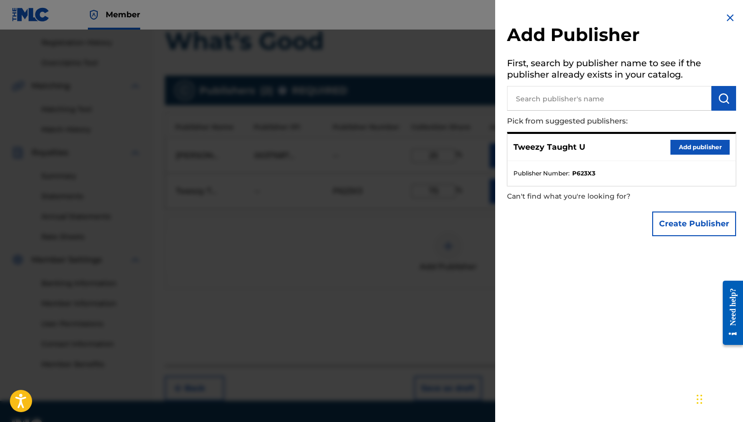
click at [726, 20] on img at bounding box center [730, 18] width 12 height 12
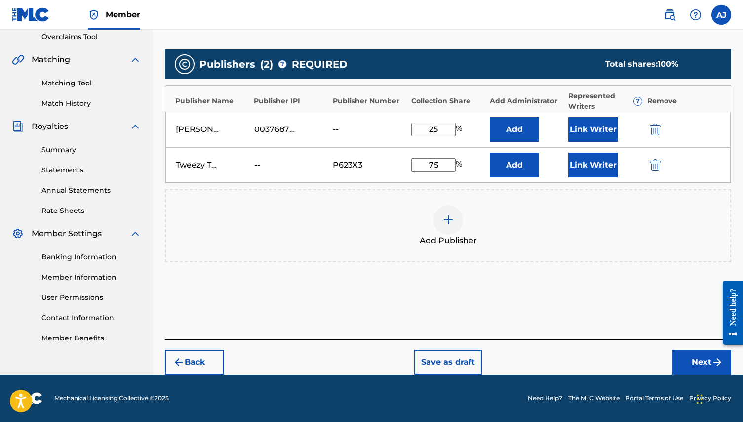
click at [701, 355] on button "Next" at bounding box center [701, 362] width 59 height 25
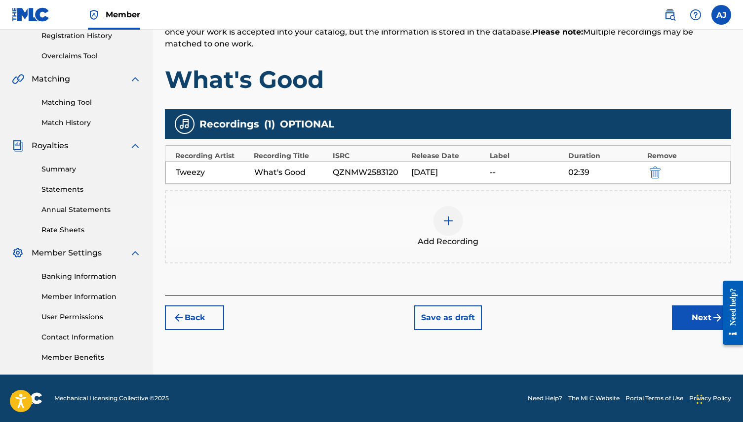
click at [691, 320] on button "Next" at bounding box center [701, 317] width 59 height 25
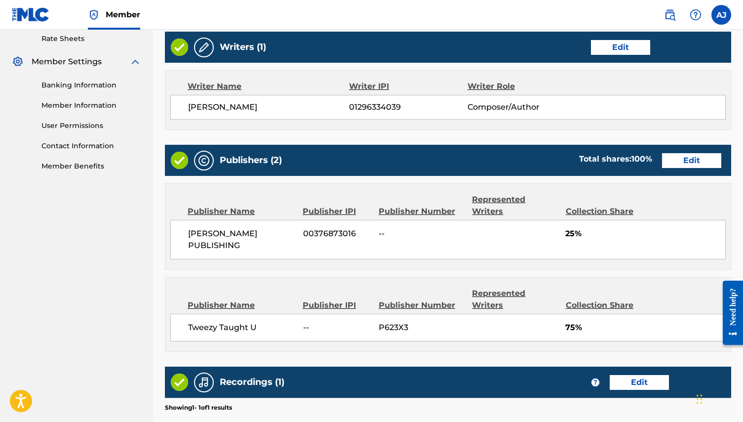
scroll to position [381, 0]
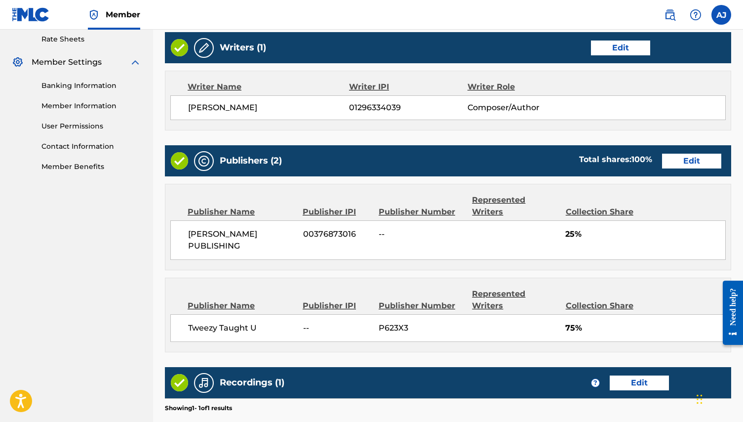
click at [692, 160] on button "Edit" at bounding box center [691, 161] width 59 height 15
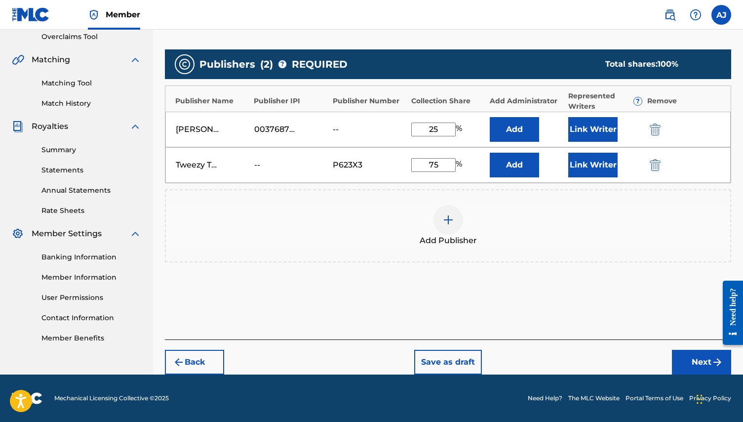
click at [588, 163] on button "Link Writer" at bounding box center [592, 165] width 49 height 25
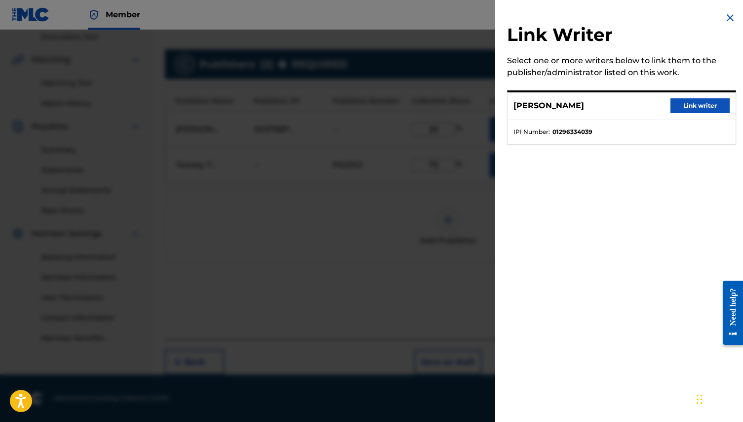
click at [559, 106] on p "[PERSON_NAME]" at bounding box center [548, 106] width 71 height 12
click at [694, 104] on button "Link writer" at bounding box center [699, 105] width 59 height 15
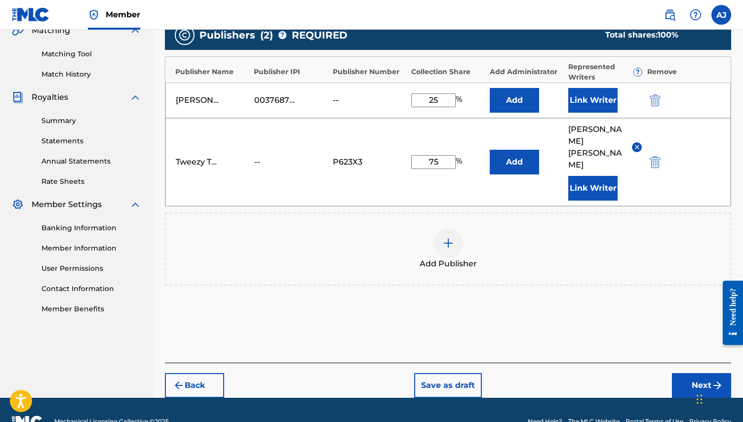
scroll to position [238, 0]
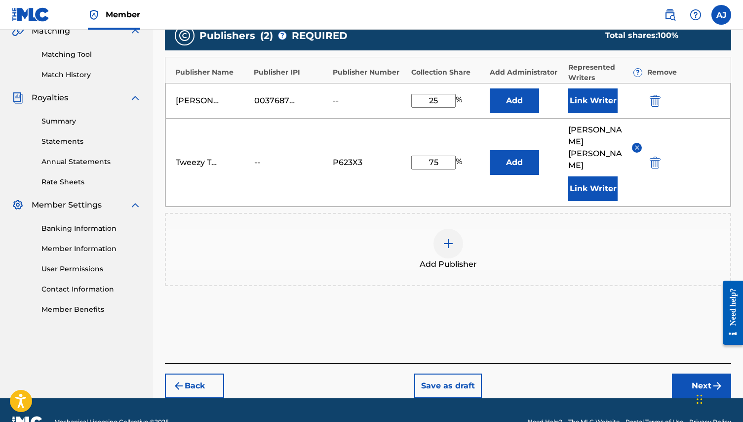
click at [438, 373] on button "Save as draft" at bounding box center [448, 385] width 68 height 25
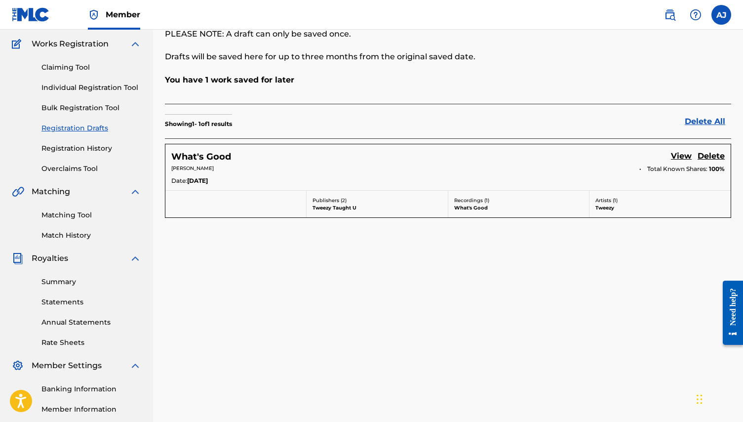
scroll to position [83, 0]
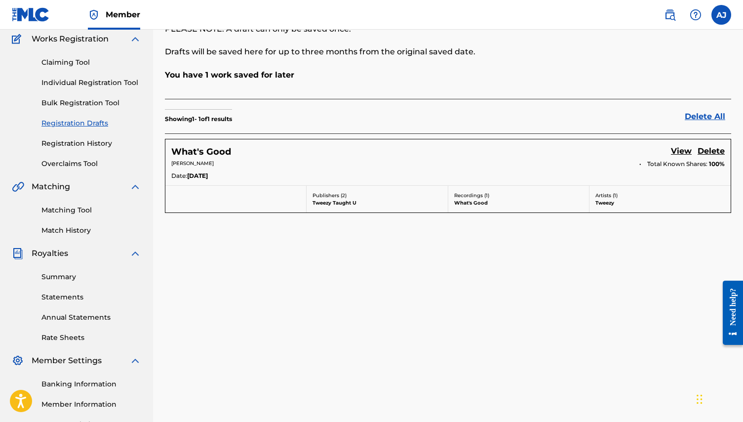
click at [67, 332] on link "Rate Sheets" at bounding box center [91, 337] width 100 height 10
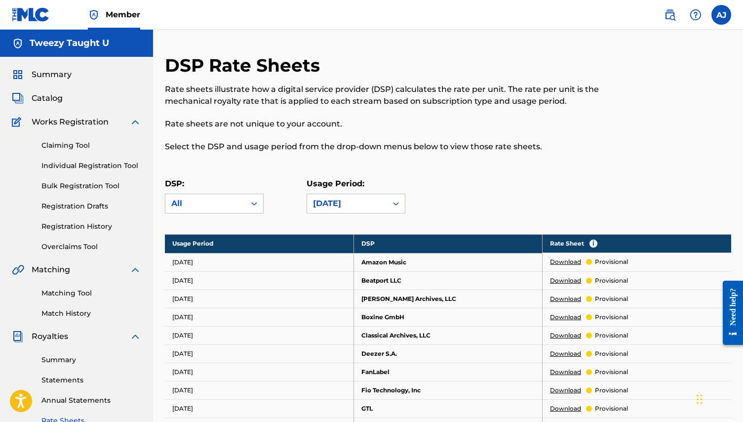
click at [94, 123] on span "Works Registration" at bounding box center [70, 122] width 77 height 12
click at [55, 78] on span "Summary" at bounding box center [52, 75] width 40 height 12
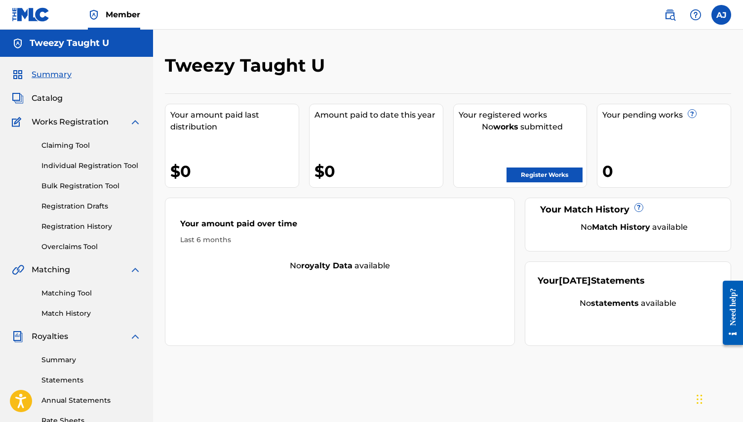
click at [50, 92] on span "Catalog" at bounding box center [47, 98] width 31 height 12
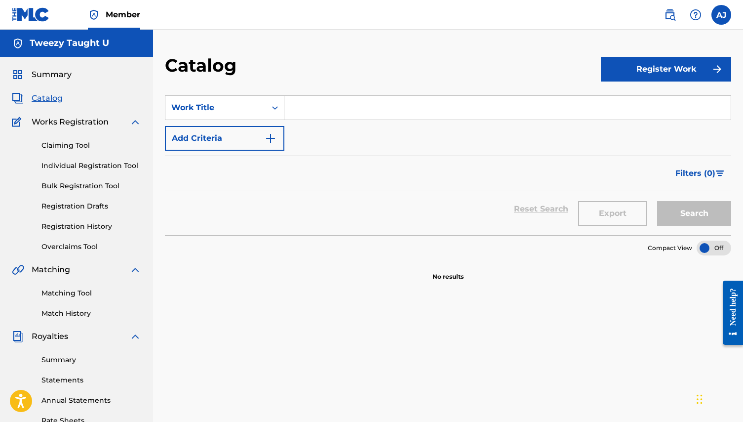
click at [78, 197] on div "Claiming Tool Individual Registration Tool Bulk Registration Tool Registration …" at bounding box center [76, 190] width 129 height 124
click at [77, 209] on link "Registration Drafts" at bounding box center [91, 206] width 100 height 10
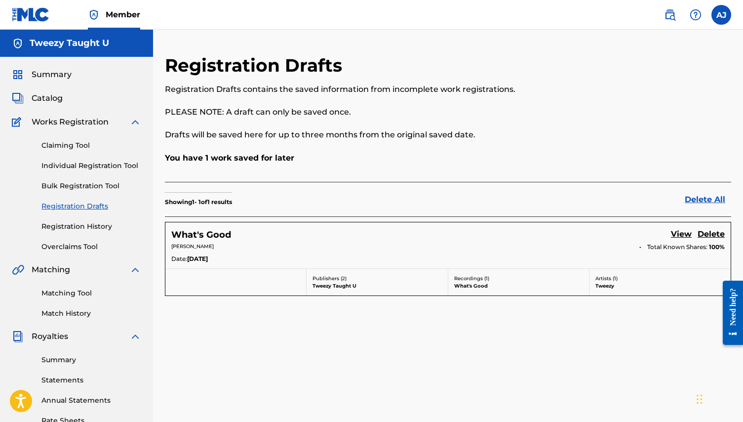
click at [678, 234] on link "View" at bounding box center [681, 234] width 21 height 13
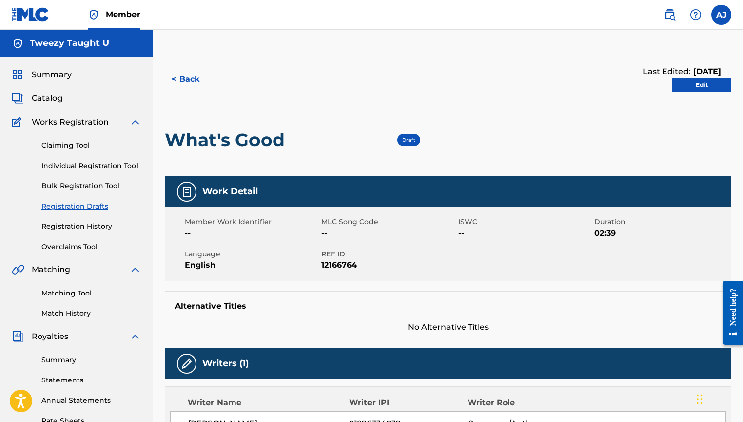
click at [408, 143] on div "Draft" at bounding box center [408, 140] width 23 height 12
click at [699, 83] on link "Edit" at bounding box center [701, 85] width 59 height 15
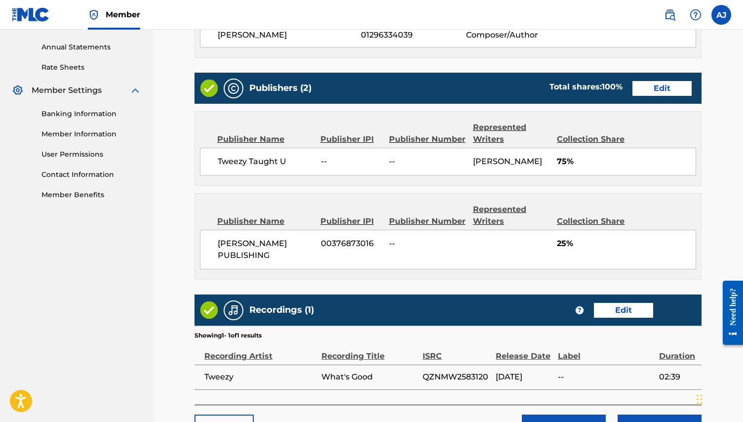
scroll to position [361, 0]
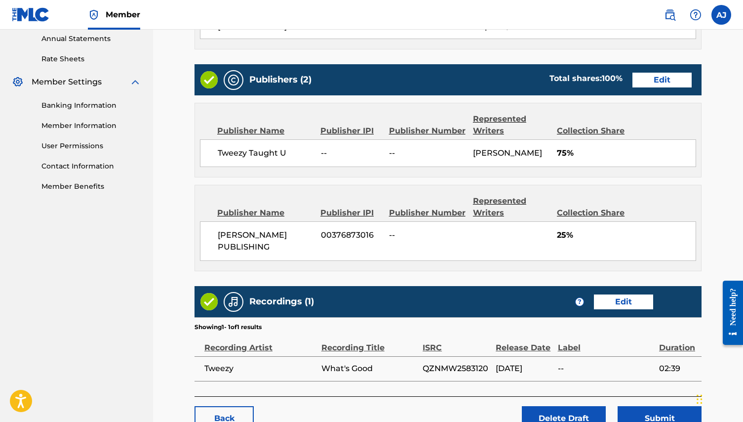
click at [657, 84] on link "Edit" at bounding box center [661, 80] width 59 height 15
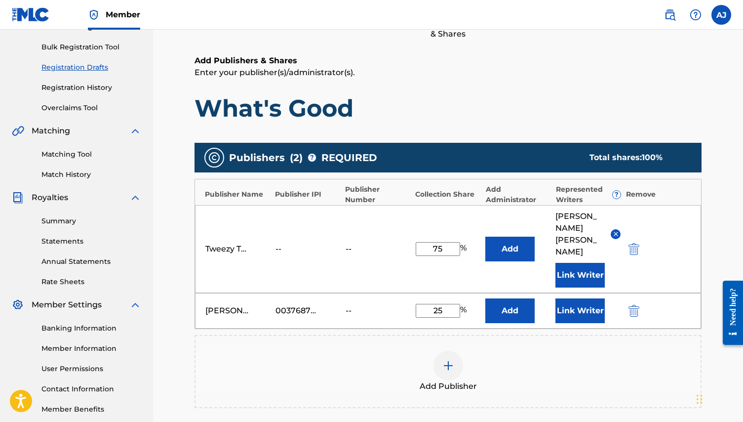
scroll to position [161, 0]
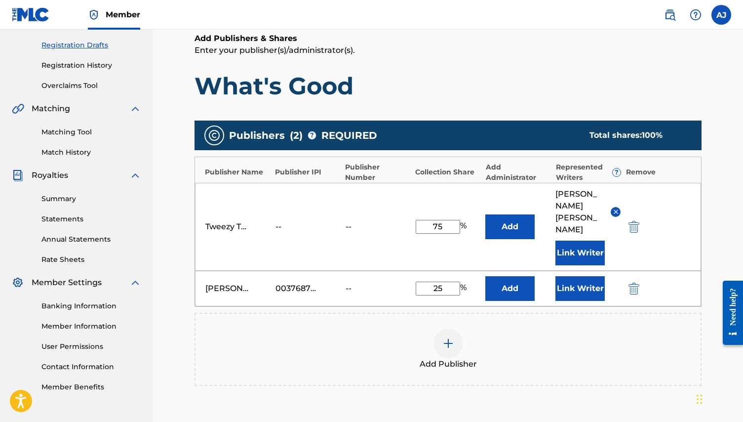
click at [634, 282] on img "submit" at bounding box center [633, 288] width 11 height 12
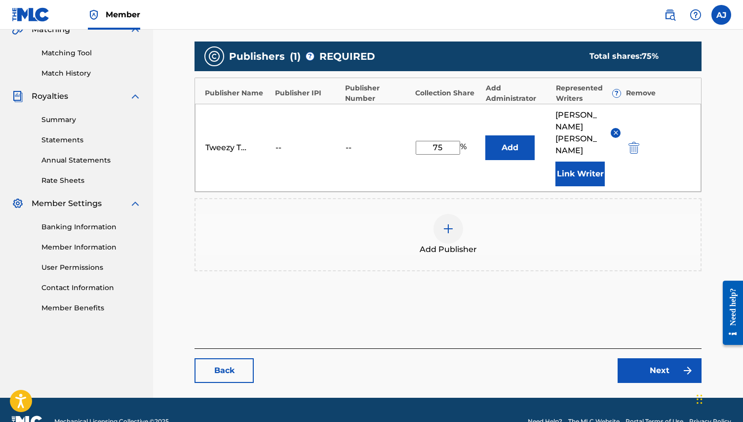
scroll to position [239, 0]
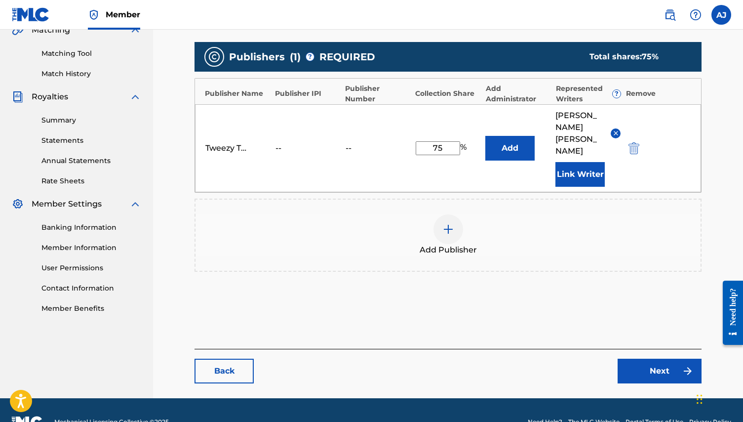
click at [234, 358] on link "Back" at bounding box center [223, 370] width 59 height 25
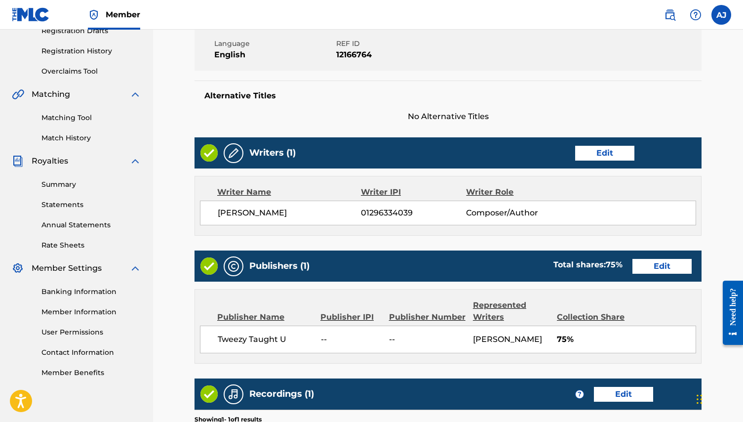
scroll to position [167, 0]
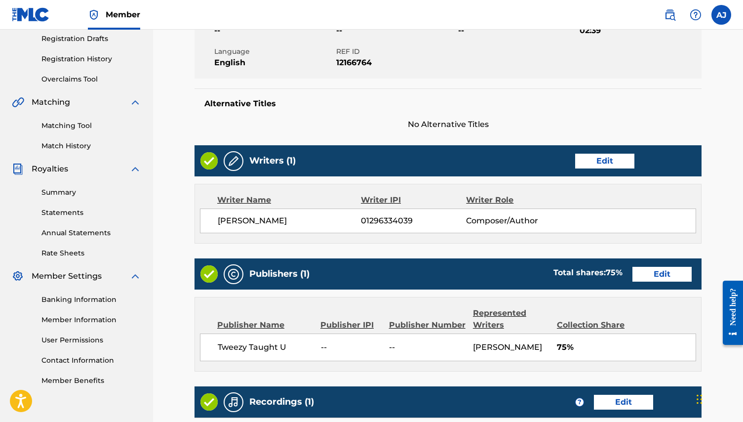
click at [600, 162] on link "Edit" at bounding box center [604, 161] width 59 height 15
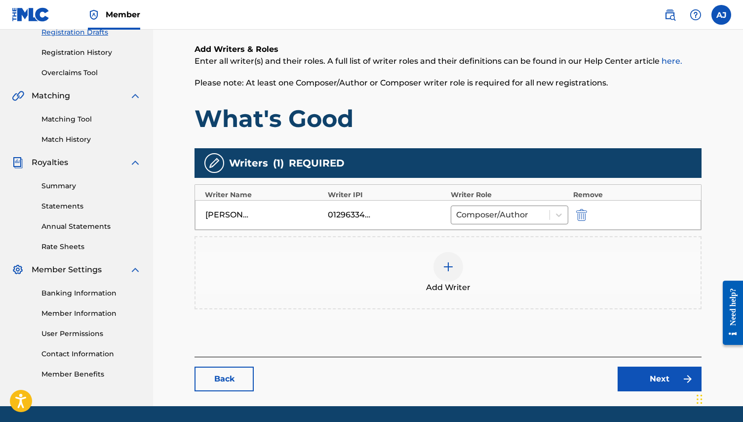
scroll to position [175, 0]
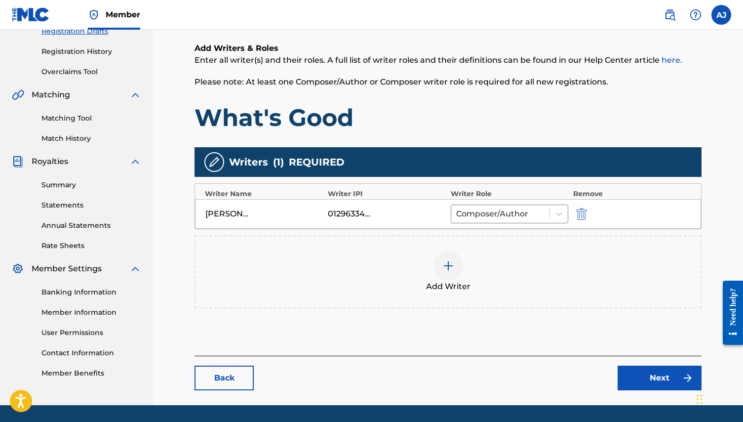
click at [444, 265] on img at bounding box center [448, 266] width 12 height 12
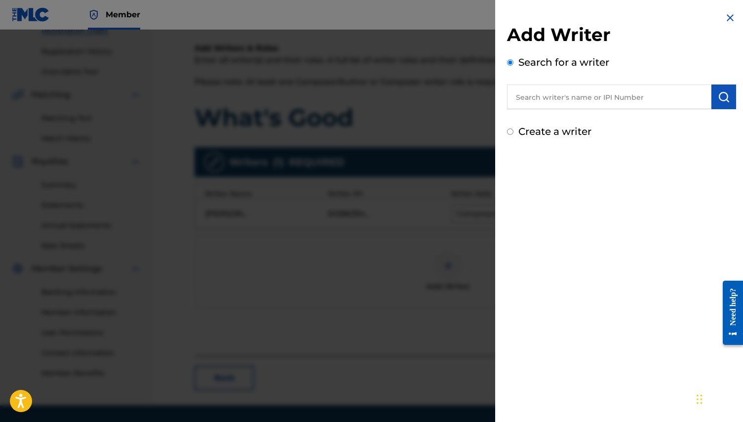
click at [559, 95] on input "text" at bounding box center [609, 96] width 204 height 25
type input "C"
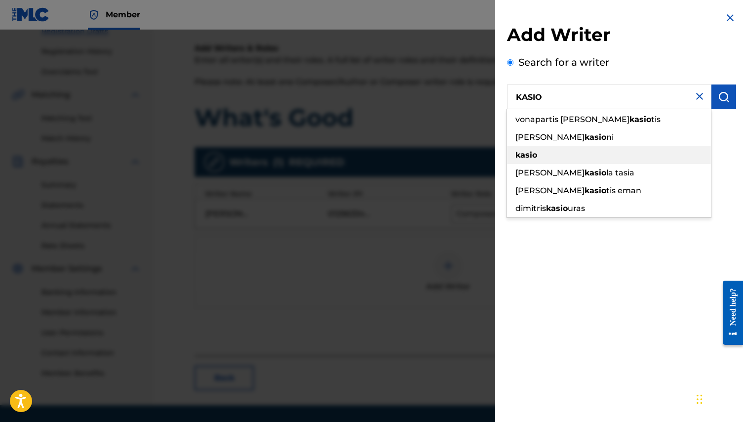
click at [544, 161] on div "kasio" at bounding box center [609, 155] width 204 height 18
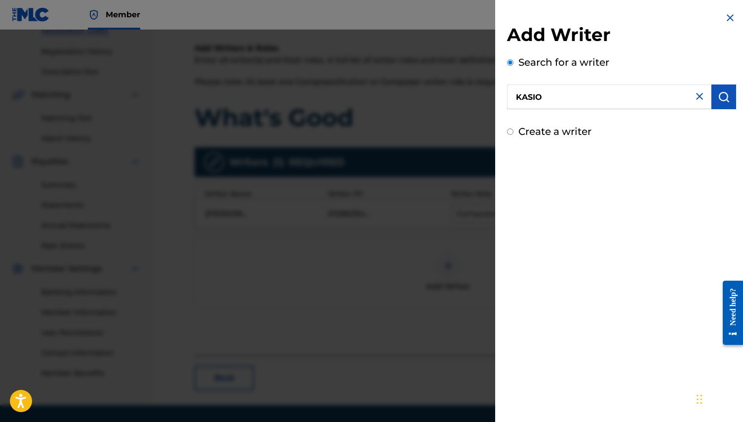
type input "kasio"
click at [711, 103] on button "submit" at bounding box center [723, 96] width 25 height 25
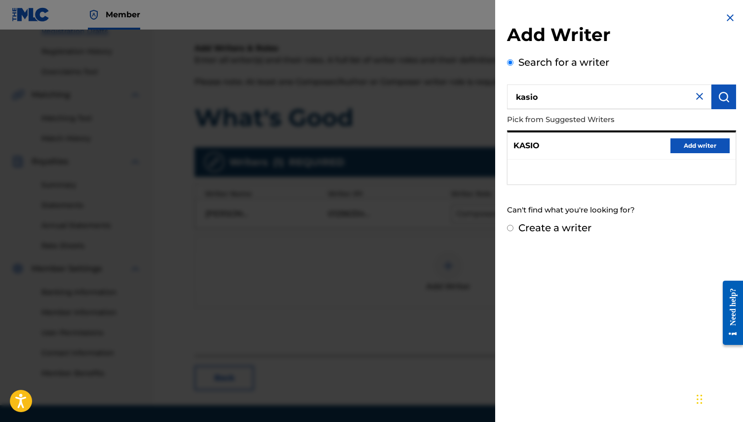
click at [523, 148] on p "KASIO" at bounding box center [526, 146] width 26 height 12
click at [566, 145] on div "KASIO Add writer" at bounding box center [621, 145] width 228 height 27
click at [574, 101] on input "kasio" at bounding box center [609, 96] width 204 height 25
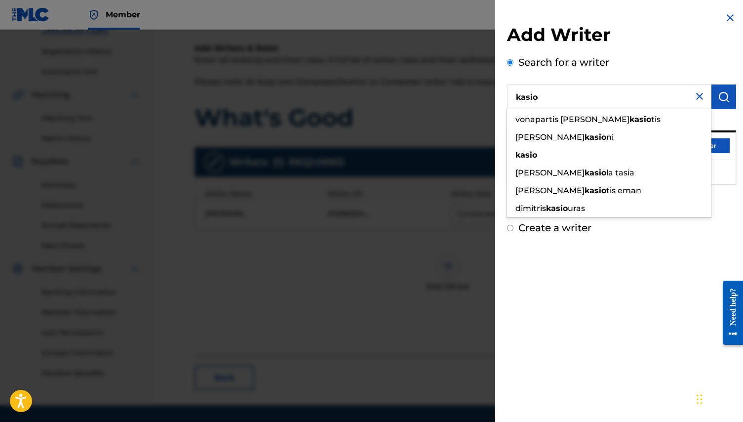
click at [574, 101] on input "kasio" at bounding box center [609, 96] width 204 height 25
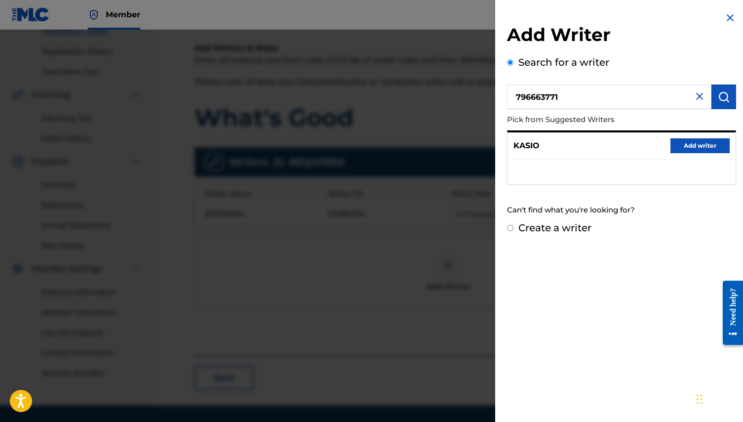
type input "796663771"
click at [714, 107] on button "submit" at bounding box center [723, 96] width 25 height 25
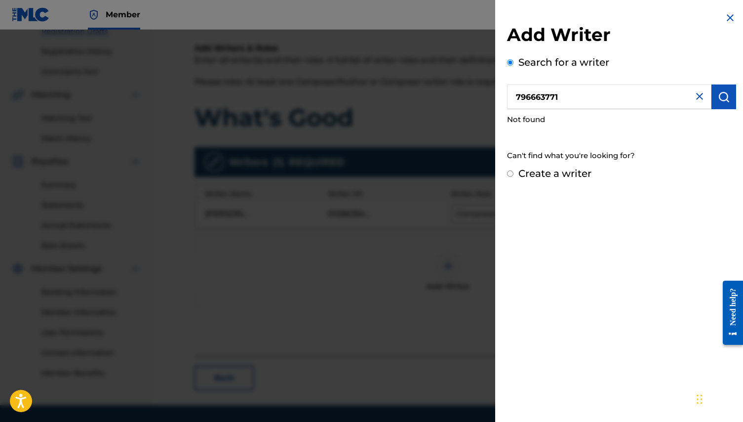
click at [714, 107] on button "submit" at bounding box center [723, 96] width 25 height 25
click at [554, 173] on label "Create a writer" at bounding box center [554, 173] width 73 height 12
radio input "true"
click at [513, 173] on input "Create a writer" at bounding box center [510, 173] width 6 height 6
radio input "false"
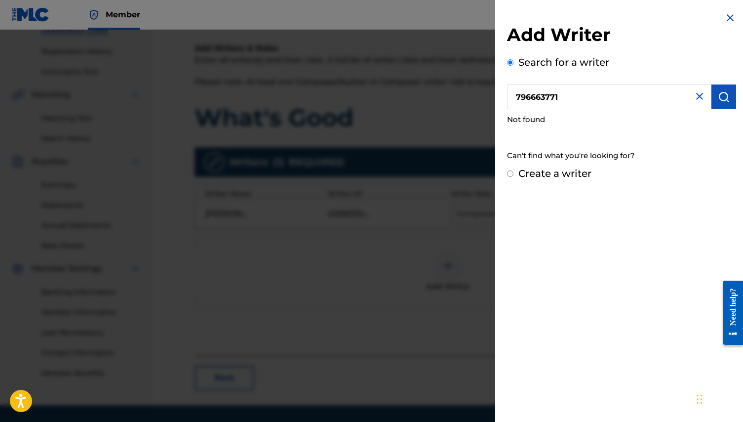
radio input "true"
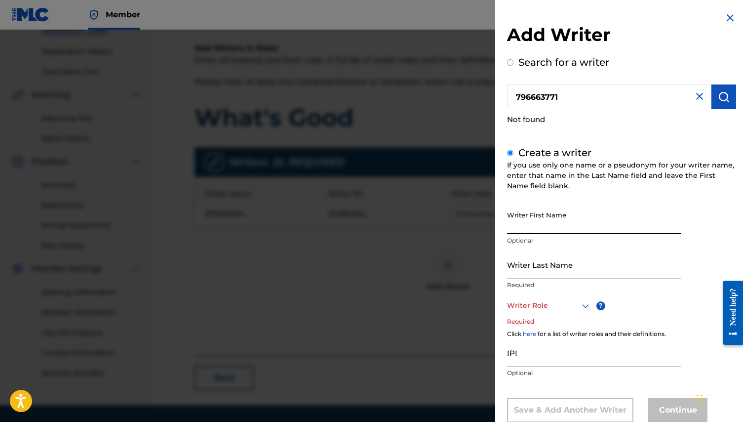
click at [555, 223] on input "Writer First Name" at bounding box center [594, 220] width 174 height 28
type input "[PERSON_NAME]"
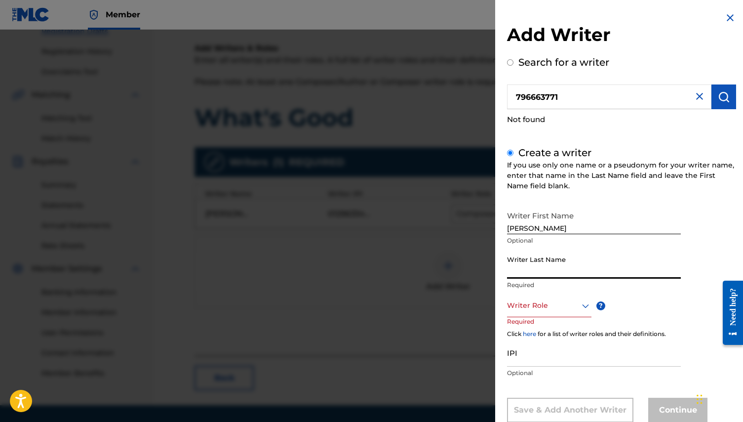
click at [562, 272] on input "Writer Last Name" at bounding box center [594, 264] width 174 height 28
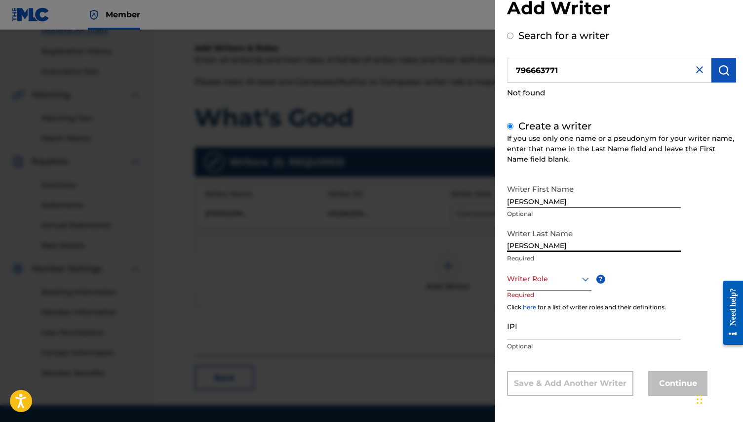
type input "[PERSON_NAME]"
click at [570, 275] on div at bounding box center [549, 278] width 84 height 12
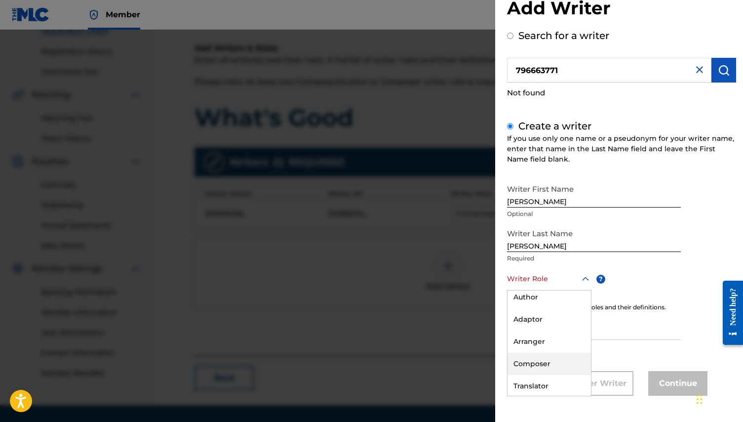
click at [542, 364] on div "Composer" at bounding box center [548, 363] width 83 height 22
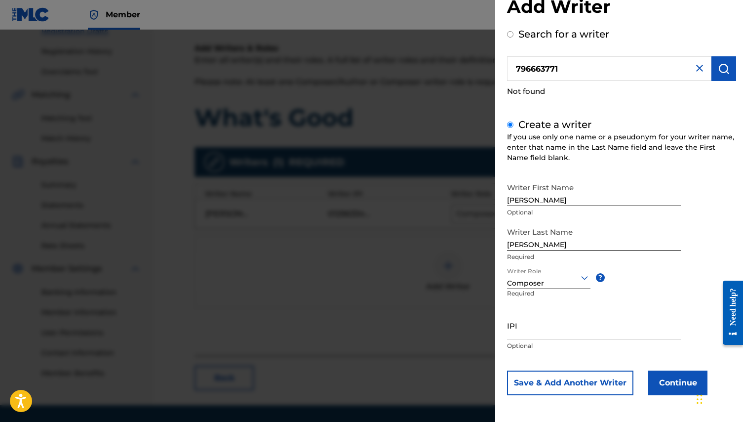
scroll to position [28, 0]
click at [539, 326] on input "IPI" at bounding box center [594, 325] width 174 height 28
type input "796663771"
click at [685, 386] on button "Continue" at bounding box center [677, 383] width 59 height 25
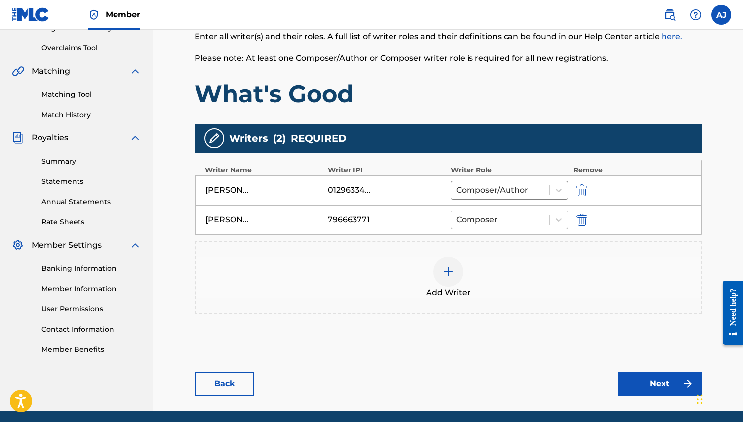
scroll to position [235, 0]
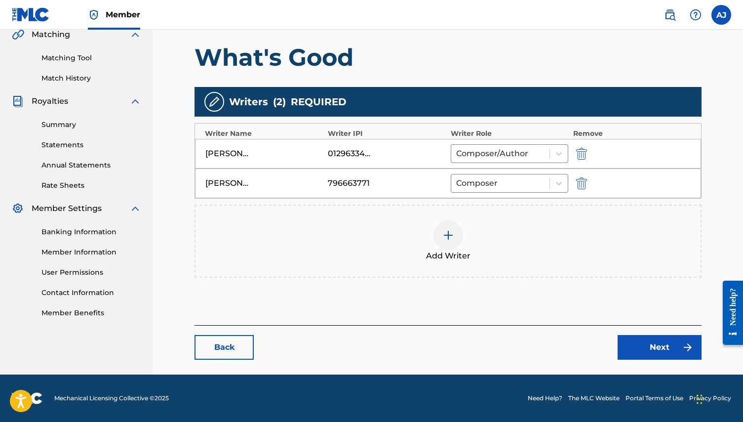
click at [662, 343] on link "Next" at bounding box center [660, 347] width 84 height 25
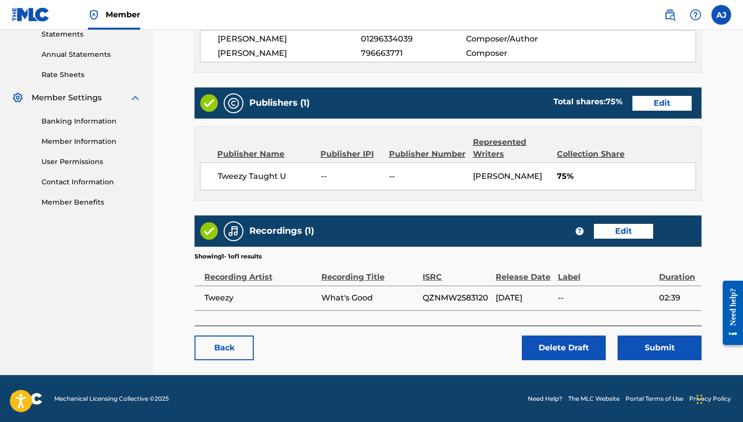
scroll to position [345, 0]
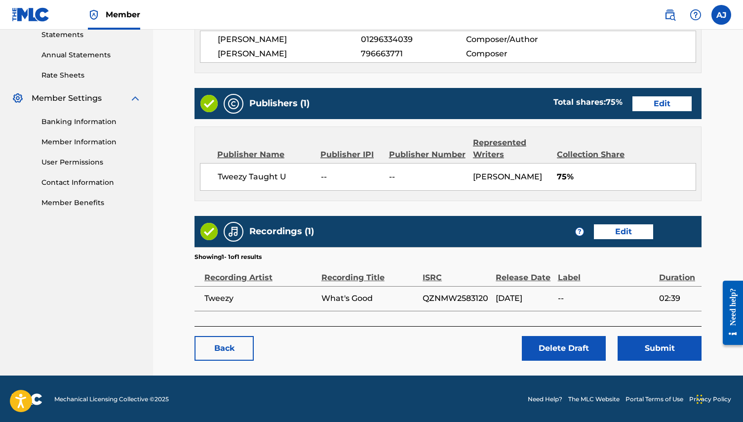
click at [619, 231] on link "Edit" at bounding box center [623, 231] width 59 height 15
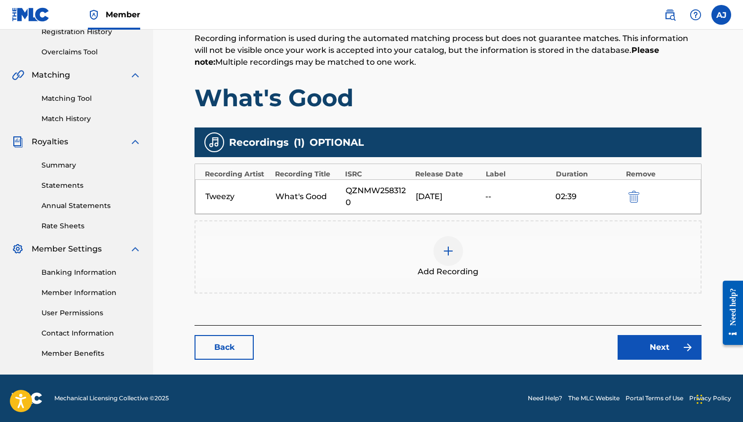
scroll to position [194, 0]
click at [449, 250] on img at bounding box center [448, 251] width 12 height 12
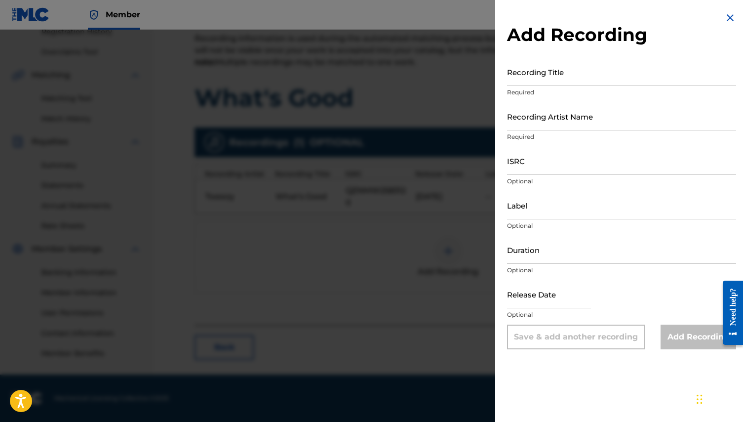
click at [552, 79] on input "Recording Title" at bounding box center [621, 72] width 229 height 28
click at [532, 167] on input "ISRC" at bounding box center [621, 161] width 229 height 28
type input "q"
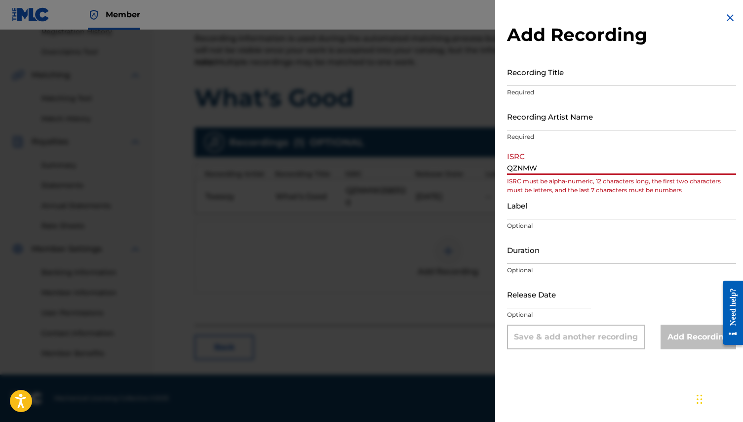
type input "QZNMW"
click at [544, 79] on input "Recording Title" at bounding box center [621, 72] width 229 height 28
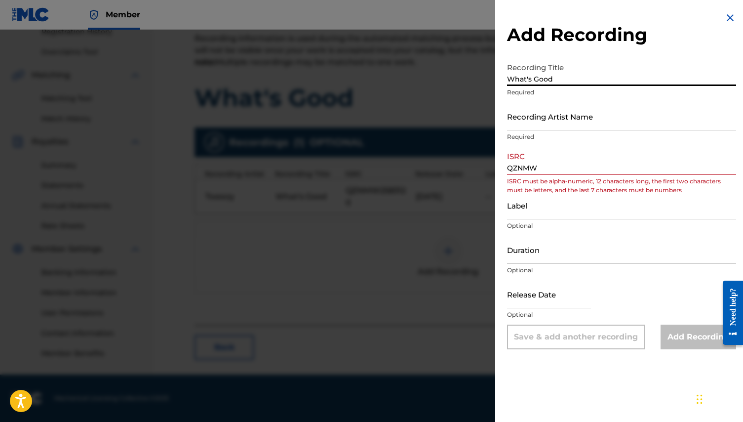
type input "What's Good"
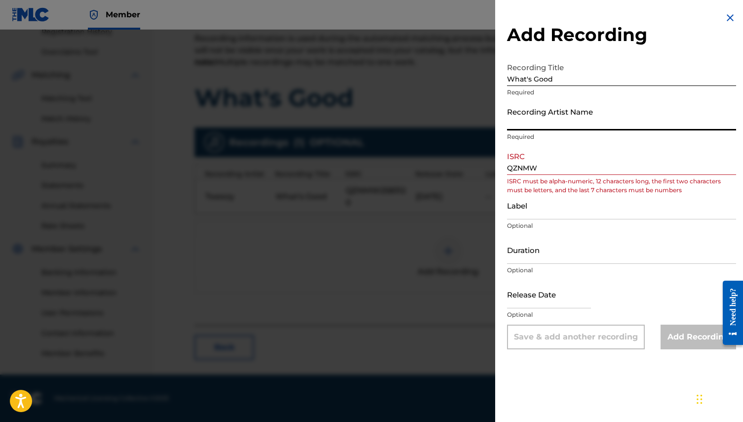
click at [550, 120] on input "Recording Artist Name" at bounding box center [621, 116] width 229 height 28
type input "Tweezy"
click at [534, 198] on input "Label" at bounding box center [621, 205] width 229 height 28
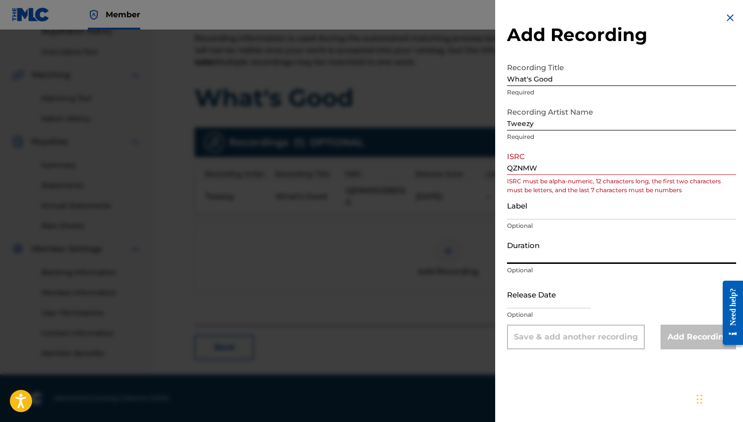
click at [528, 256] on input "Duration" at bounding box center [621, 249] width 229 height 28
type input "2:39"
select select "8"
select select "2025"
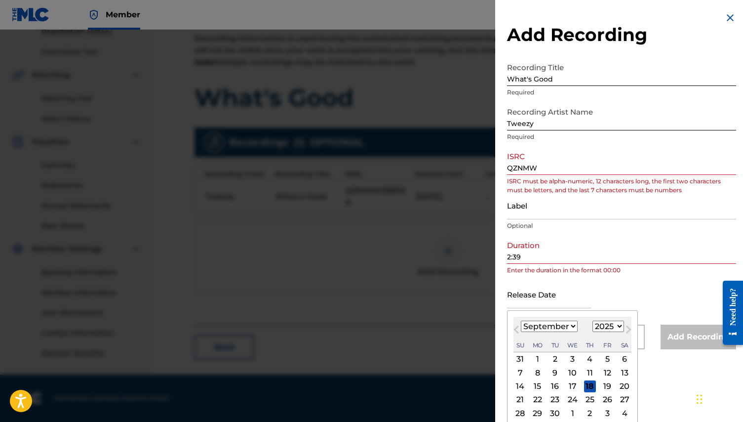
click at [544, 301] on input "text" at bounding box center [549, 294] width 84 height 28
select select "7"
click at [613, 375] on div "8" at bounding box center [607, 372] width 12 height 12
type input "[DATE]"
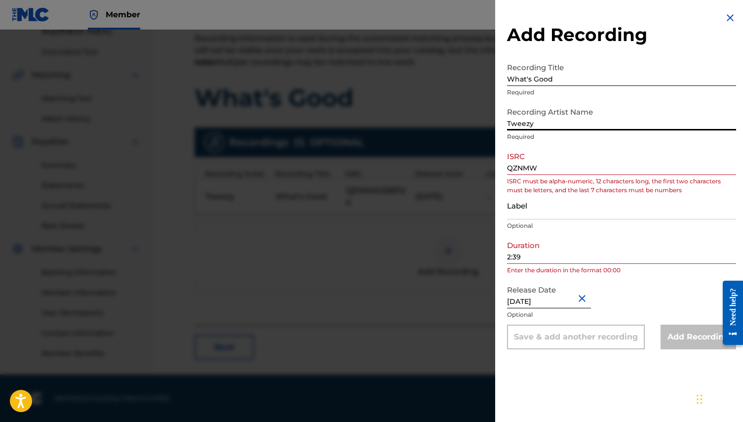
click at [544, 128] on input "Tweezy" at bounding box center [621, 116] width 229 height 28
click at [549, 166] on input "QZNMW" at bounding box center [621, 161] width 229 height 28
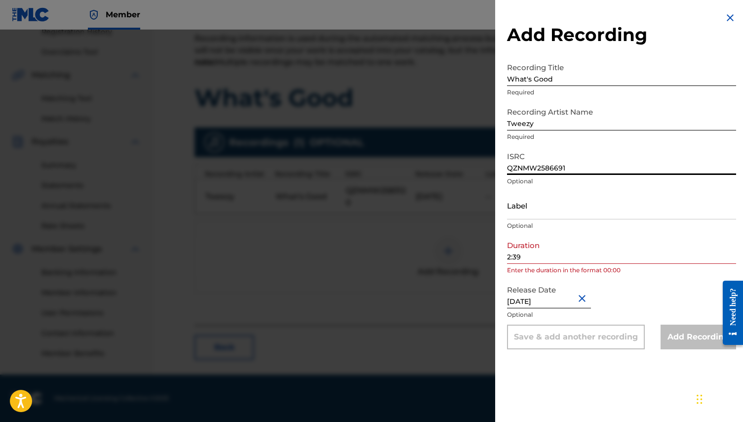
type input "QZNMW2586691"
click at [509, 256] on input "2:39" at bounding box center [621, 249] width 229 height 28
click at [508, 256] on input "2:39" at bounding box center [621, 249] width 229 height 28
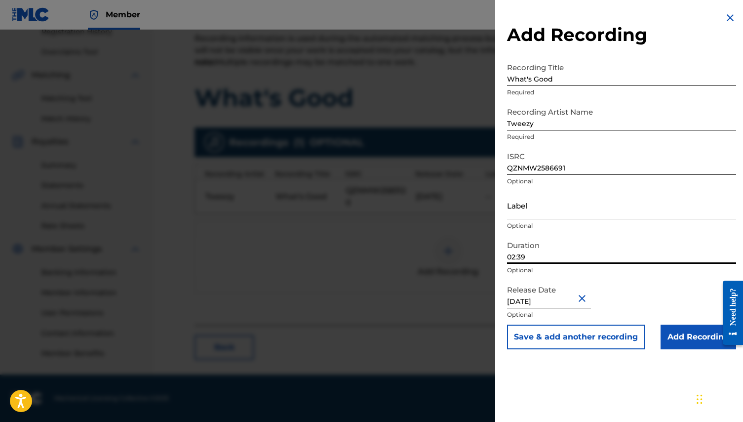
type input "02:39"
click at [669, 342] on input "Add Recording" at bounding box center [699, 336] width 76 height 25
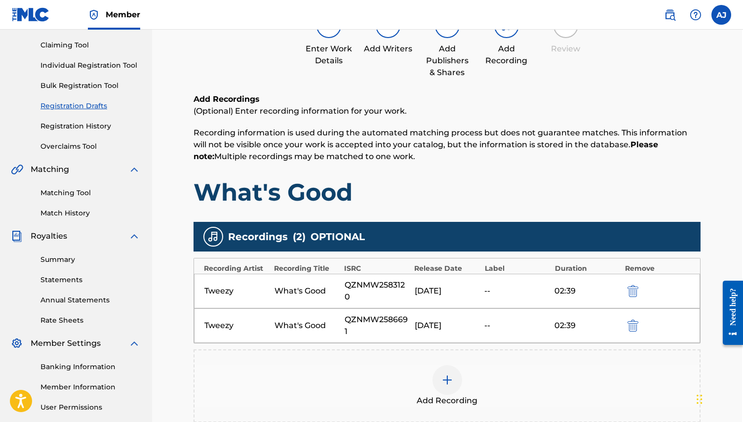
scroll to position [101, 1]
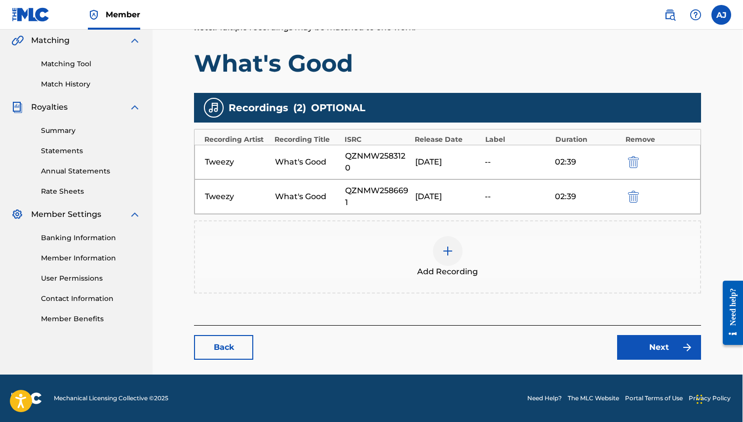
click at [644, 343] on link "Next" at bounding box center [659, 347] width 84 height 25
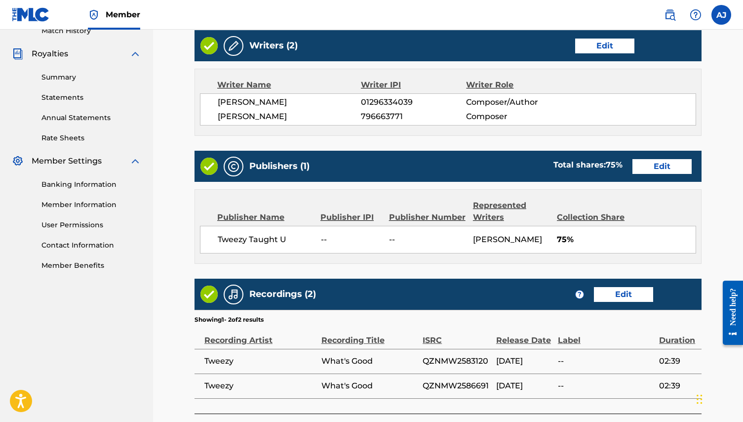
scroll to position [282, 0]
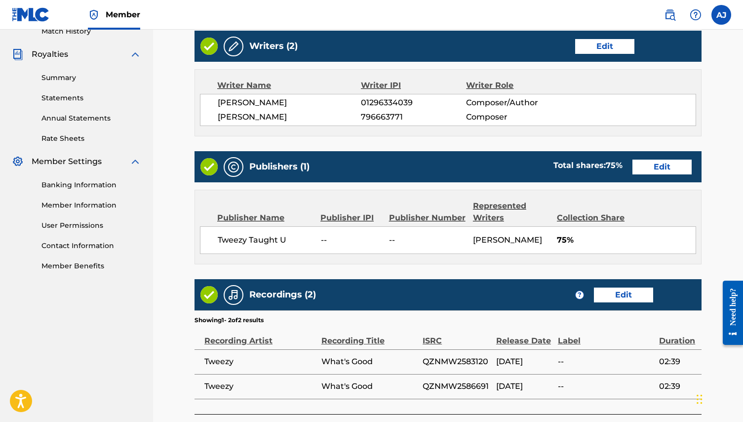
click at [608, 51] on link "Edit" at bounding box center [604, 46] width 59 height 15
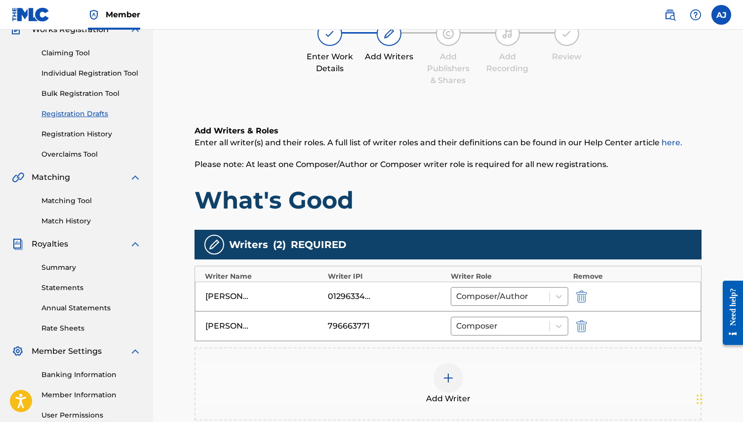
scroll to position [94, 0]
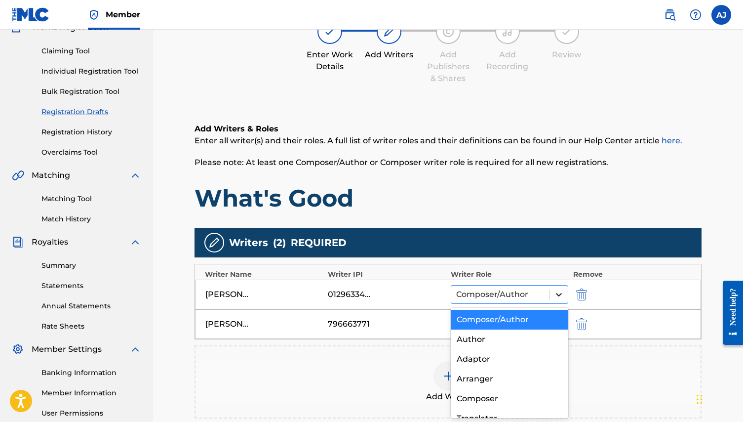
click at [551, 293] on div at bounding box center [559, 294] width 18 height 18
click at [492, 338] on div "Author" at bounding box center [509, 339] width 117 height 20
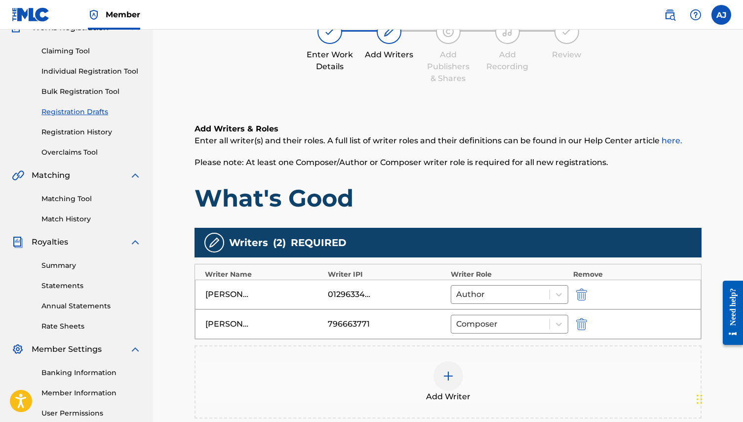
click at [549, 209] on h1 "What's Good" at bounding box center [447, 198] width 507 height 30
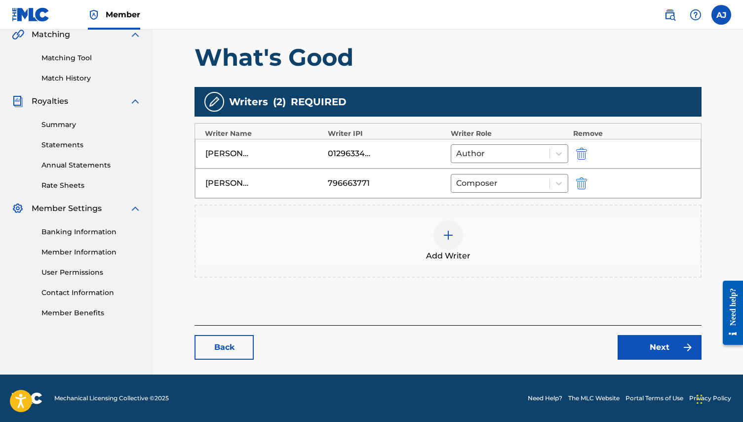
scroll to position [235, 0]
click at [642, 349] on link "Next" at bounding box center [660, 347] width 84 height 25
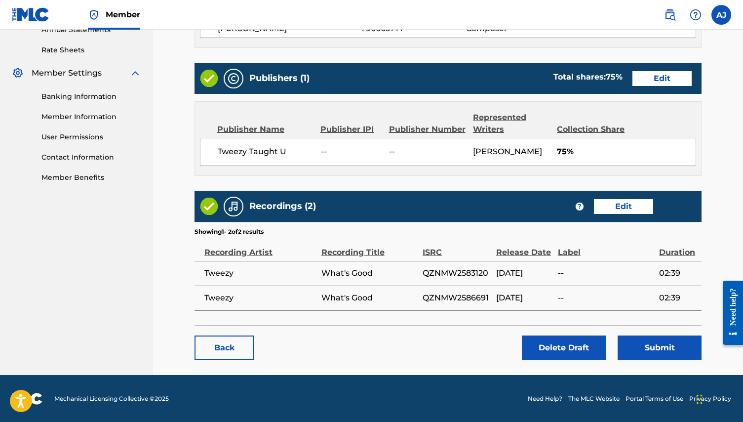
scroll to position [370, 0]
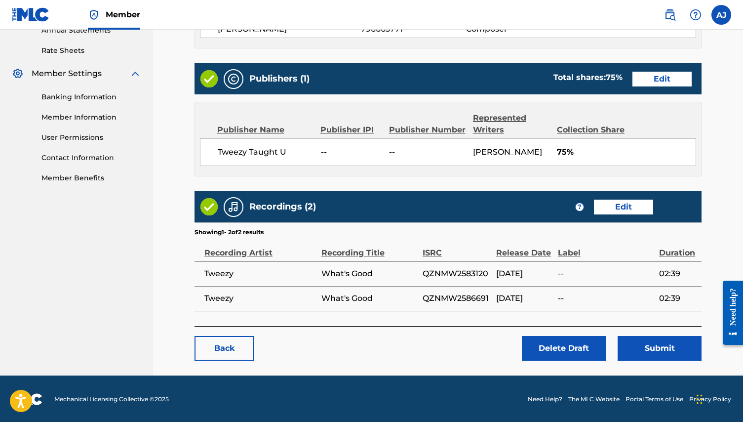
click at [660, 336] on button "Submit" at bounding box center [660, 348] width 84 height 25
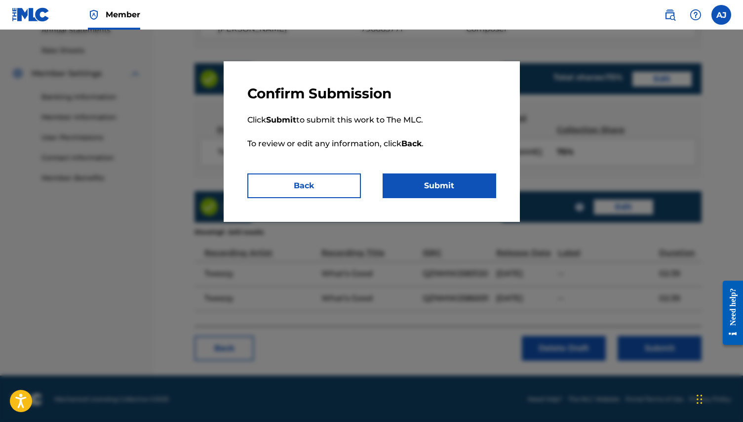
click at [427, 185] on button "Submit" at bounding box center [440, 185] width 114 height 25
